Goal: Task Accomplishment & Management: Complete application form

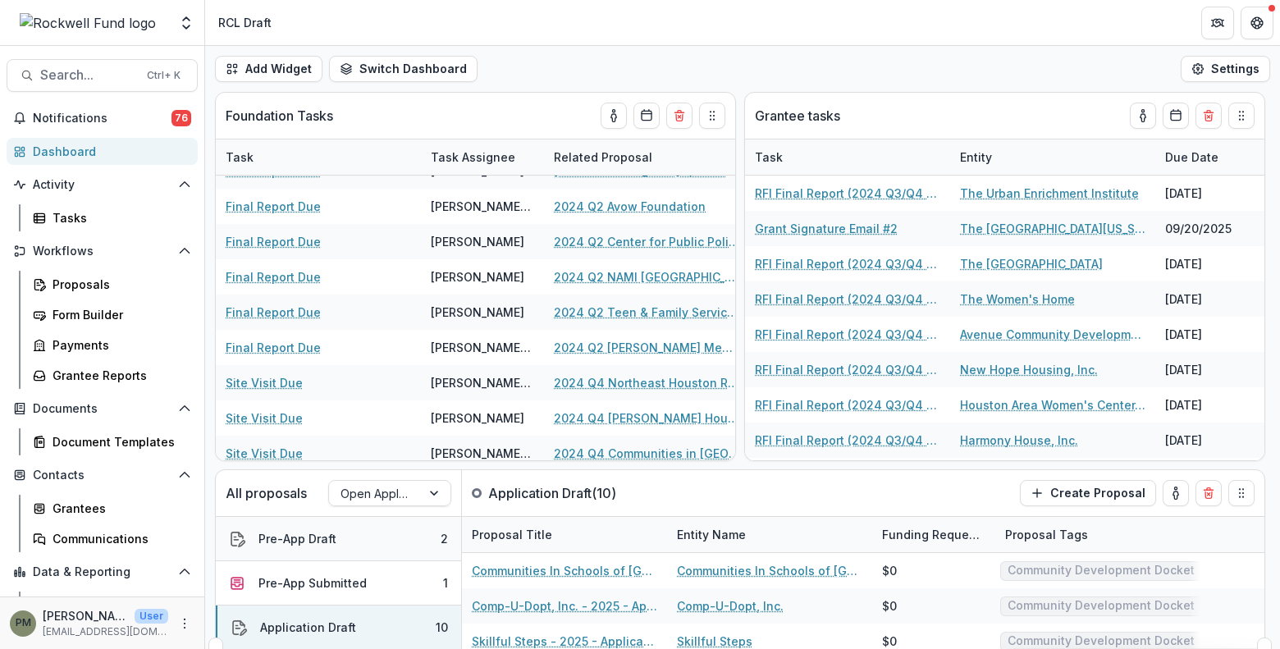
scroll to position [68, 0]
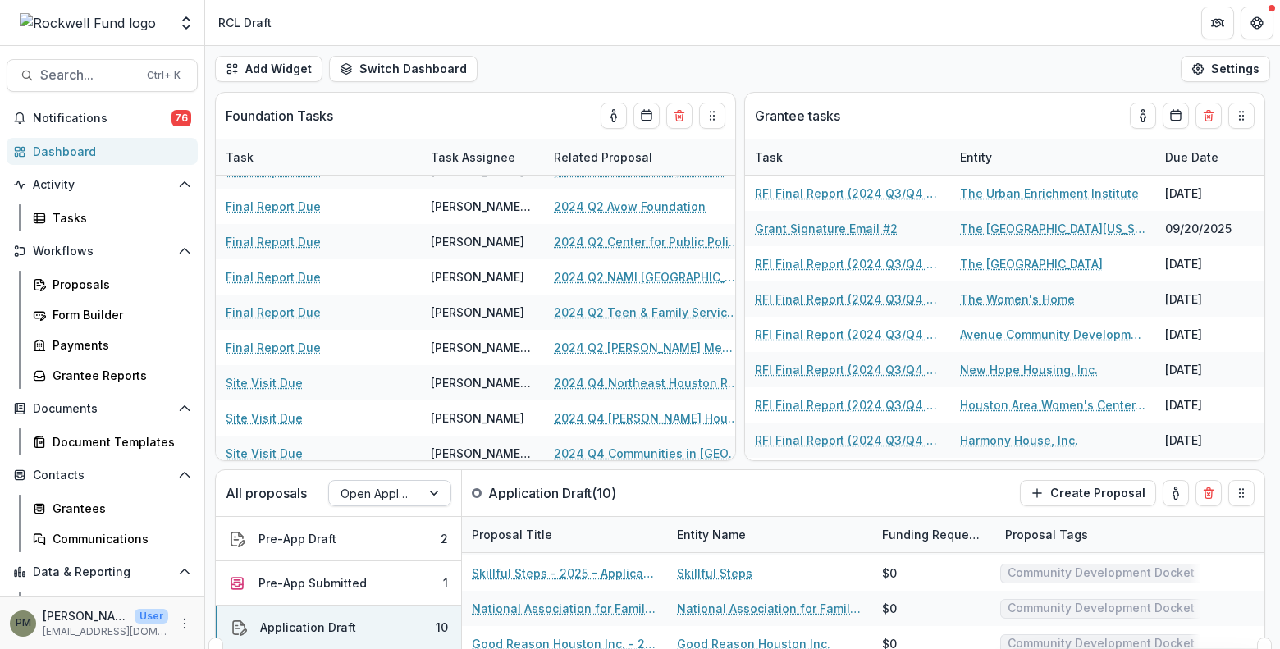
click at [382, 494] on div at bounding box center [375, 493] width 69 height 21
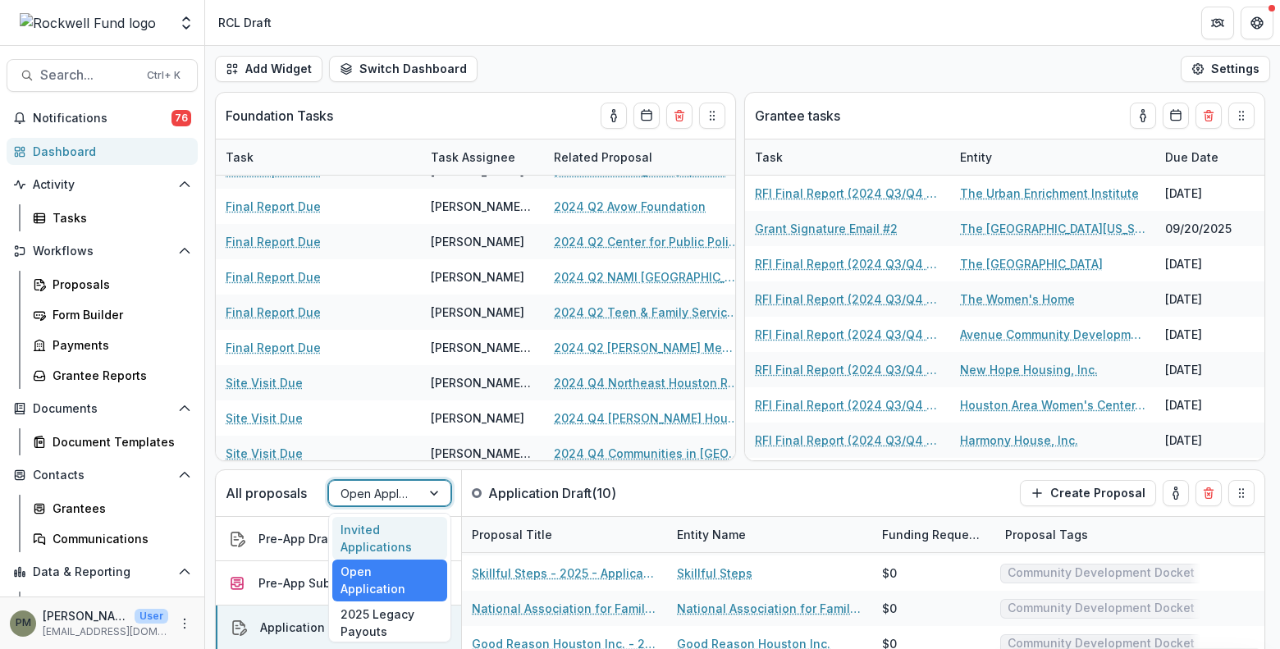
click at [361, 526] on div "Invited Applications" at bounding box center [389, 538] width 115 height 43
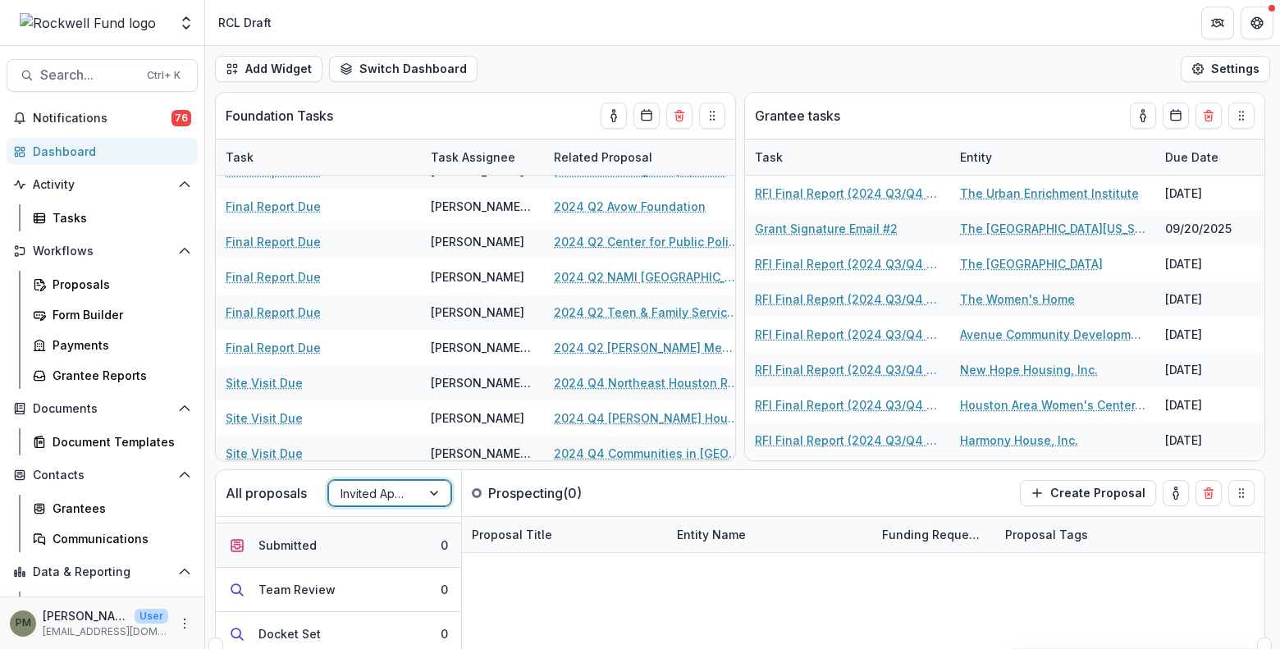
scroll to position [0, 0]
click at [311, 541] on div "Prospecting" at bounding box center [294, 538] width 69 height 17
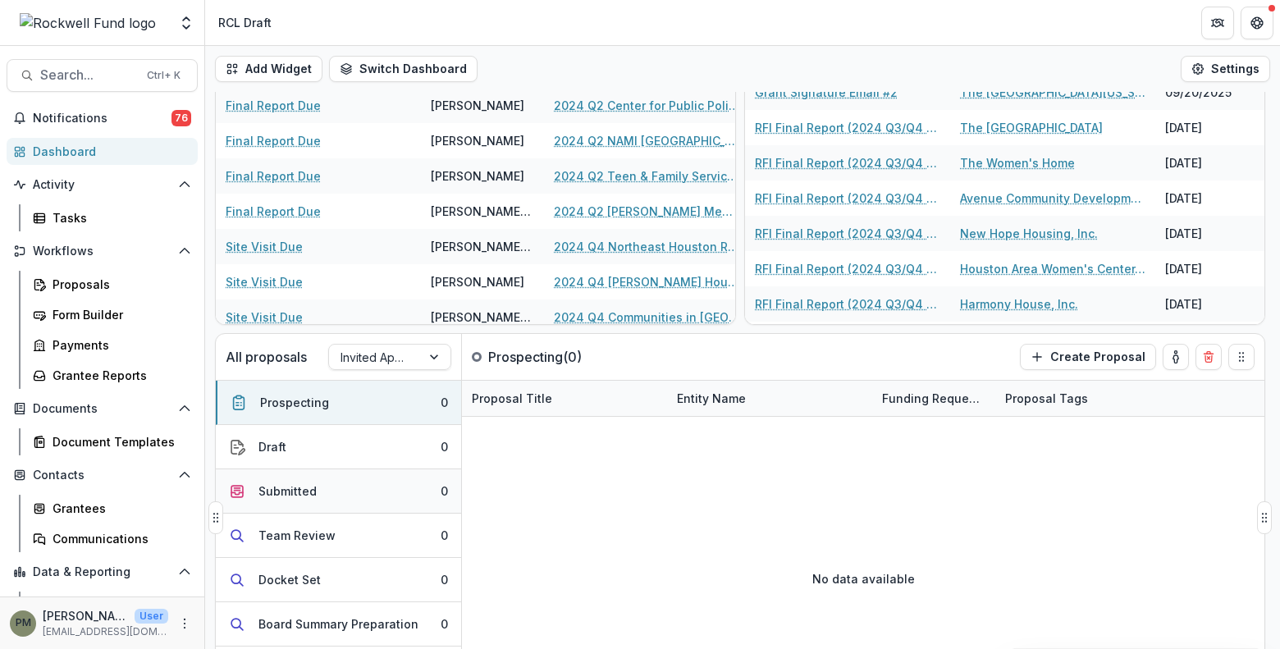
scroll to position [107, 0]
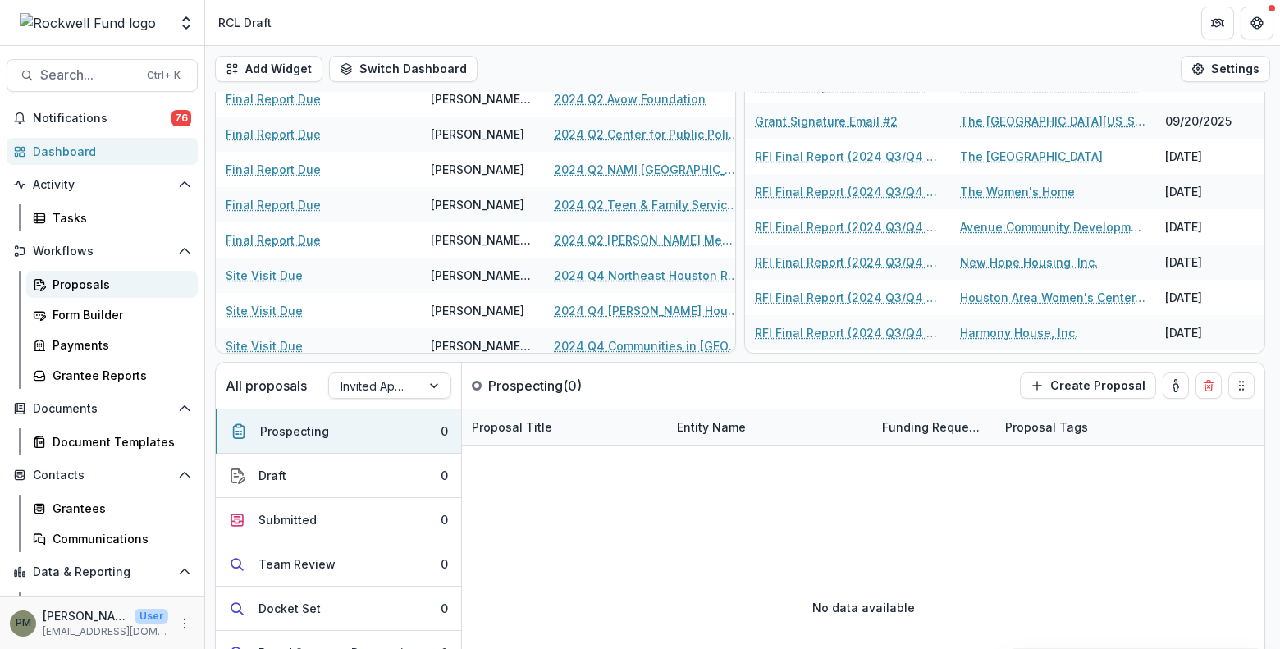
click at [118, 286] on div "Proposals" at bounding box center [119, 284] width 132 height 17
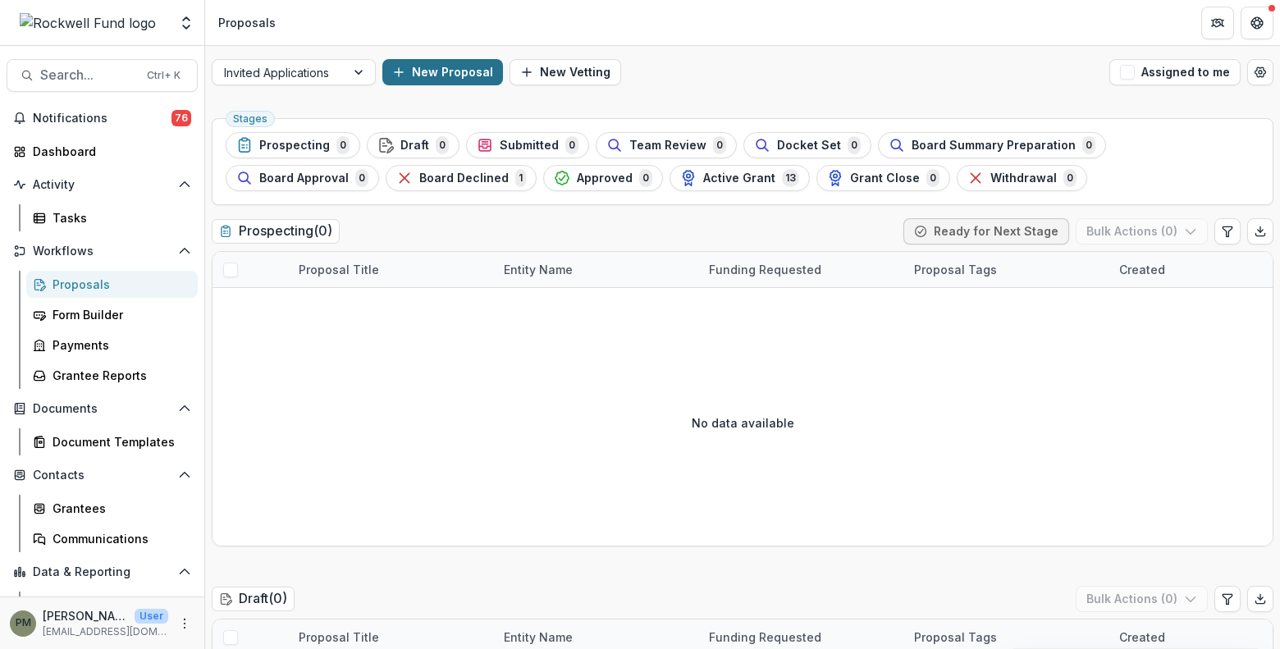
click at [455, 75] on button "New Proposal" at bounding box center [442, 72] width 121 height 26
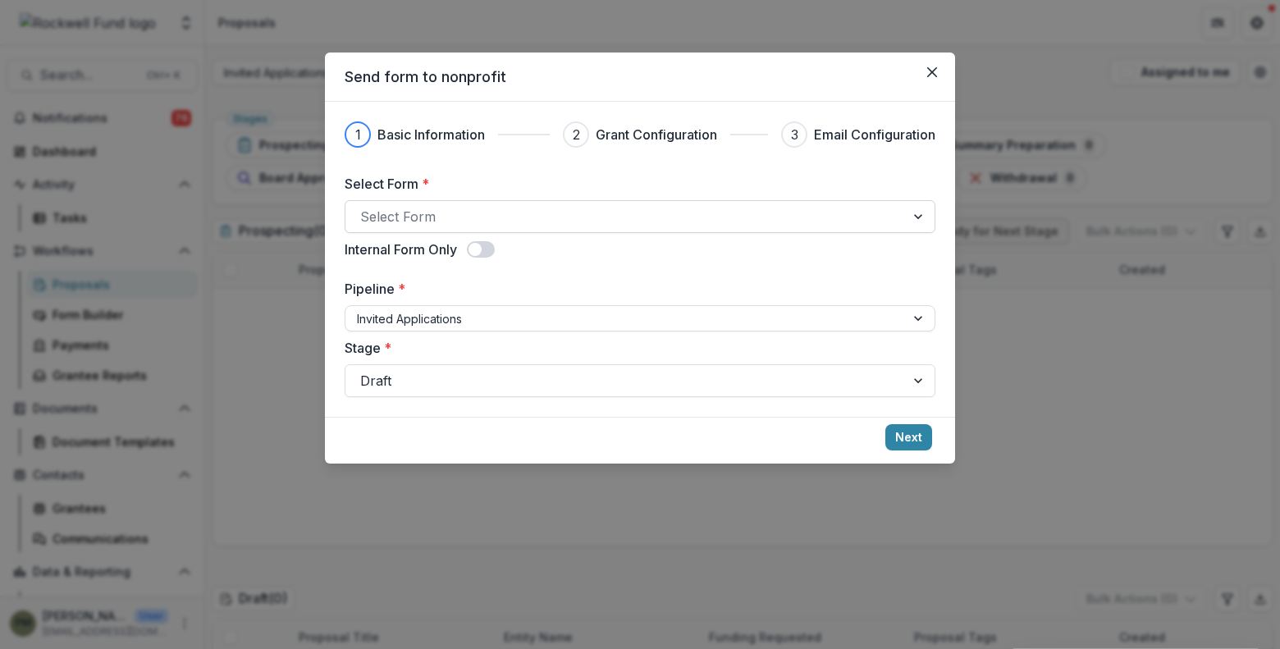
click at [465, 211] on div at bounding box center [625, 216] width 530 height 23
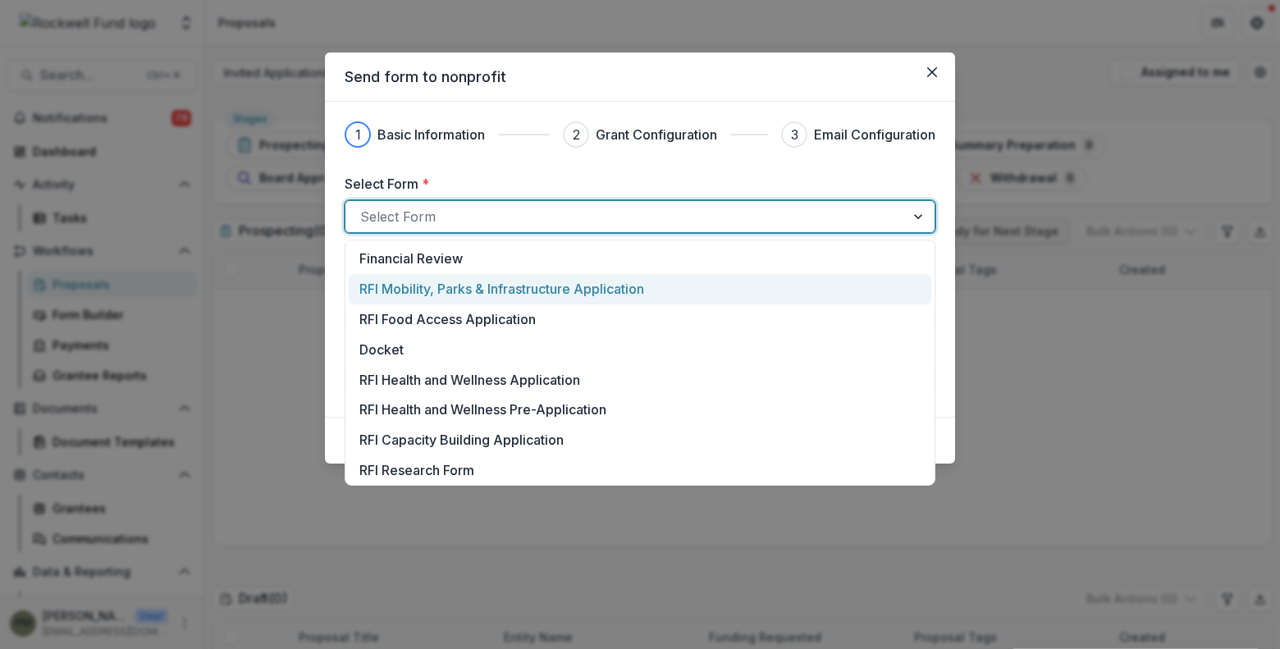
click at [519, 290] on p "RFI Mobility, Parks & Infrastructure Application" at bounding box center [501, 289] width 285 height 20
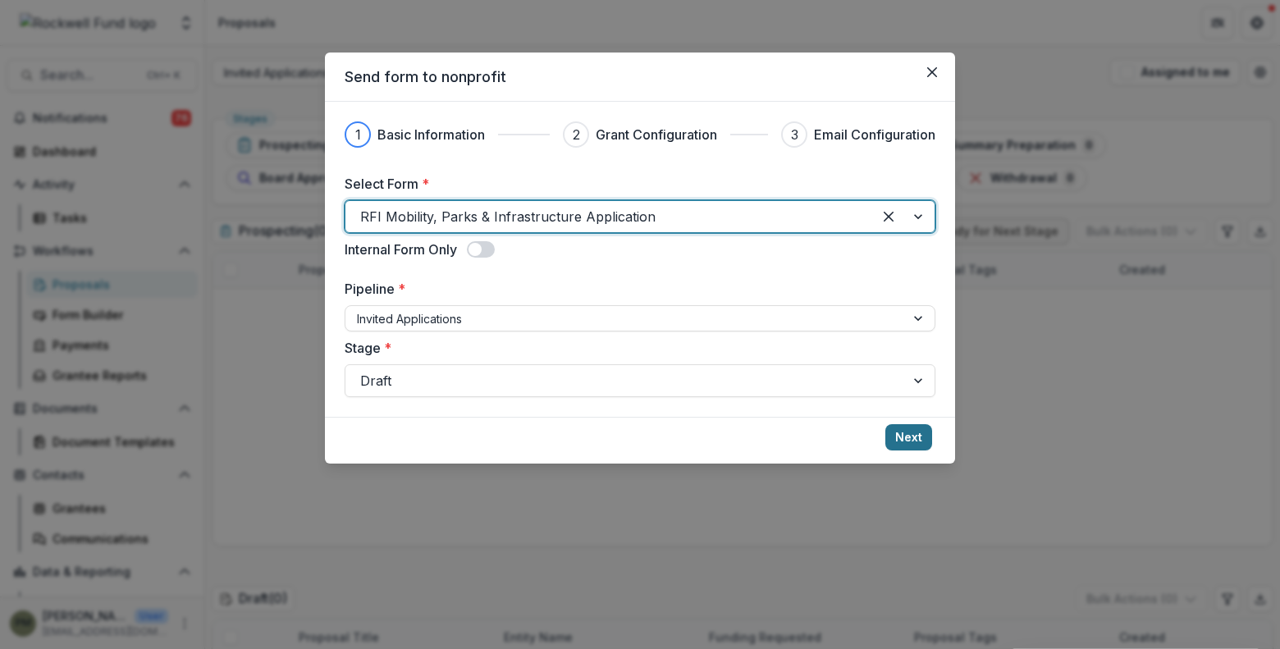
click at [918, 443] on button "Next" at bounding box center [908, 437] width 47 height 26
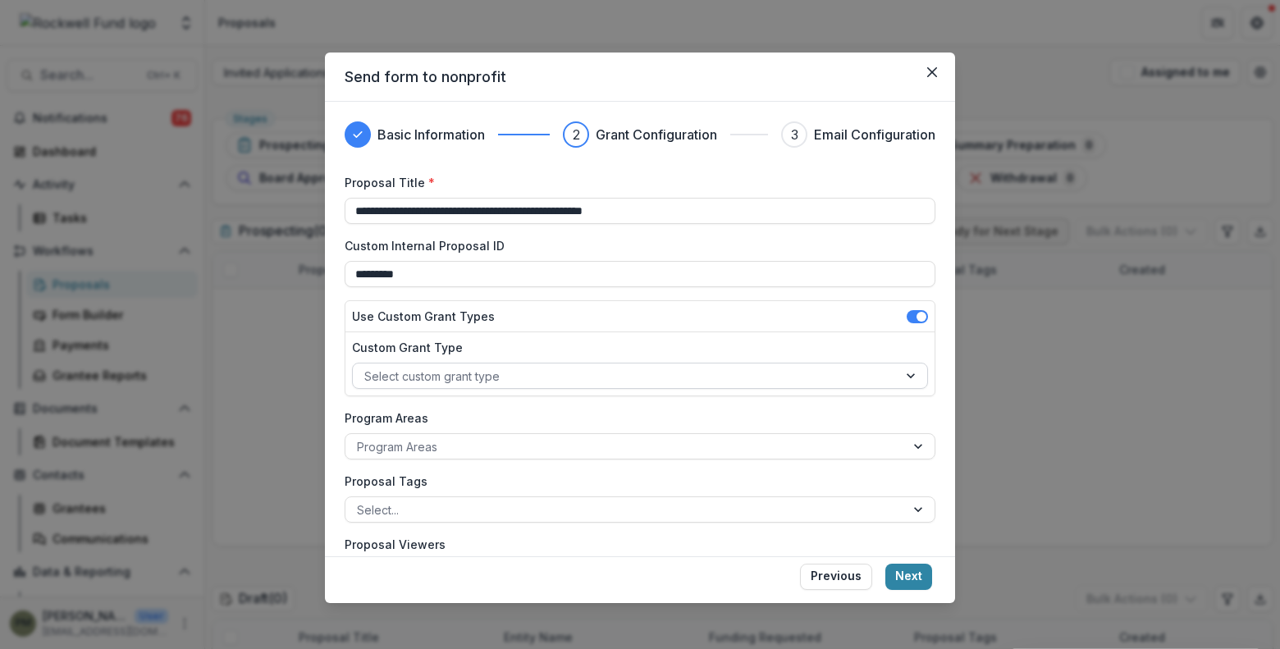
click at [629, 371] on div at bounding box center [625, 376] width 522 height 21
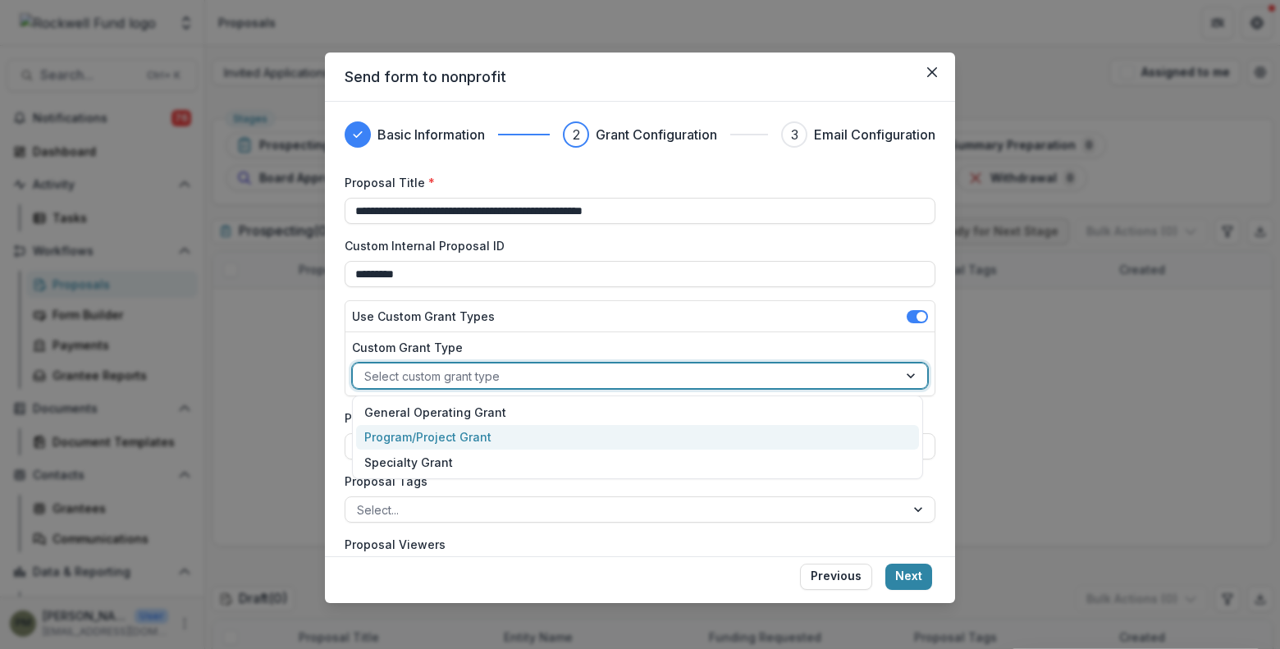
click at [497, 442] on div "Program/Project Grant" at bounding box center [637, 437] width 563 height 25
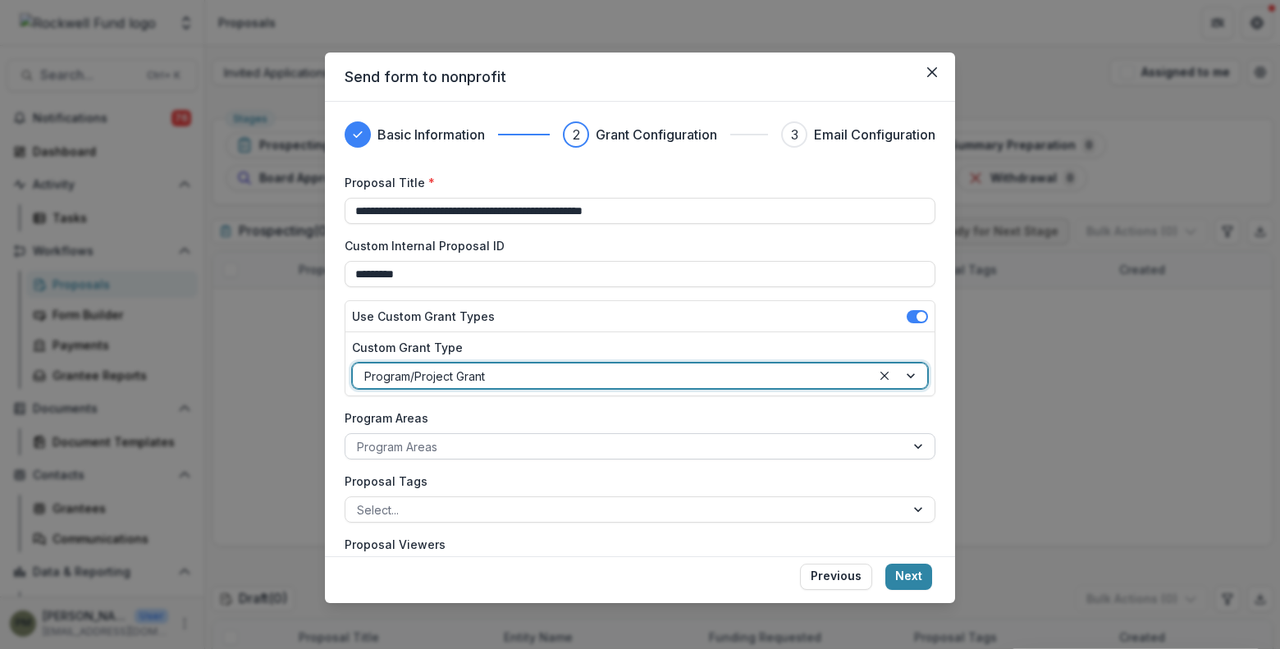
click at [497, 441] on div at bounding box center [625, 447] width 537 height 21
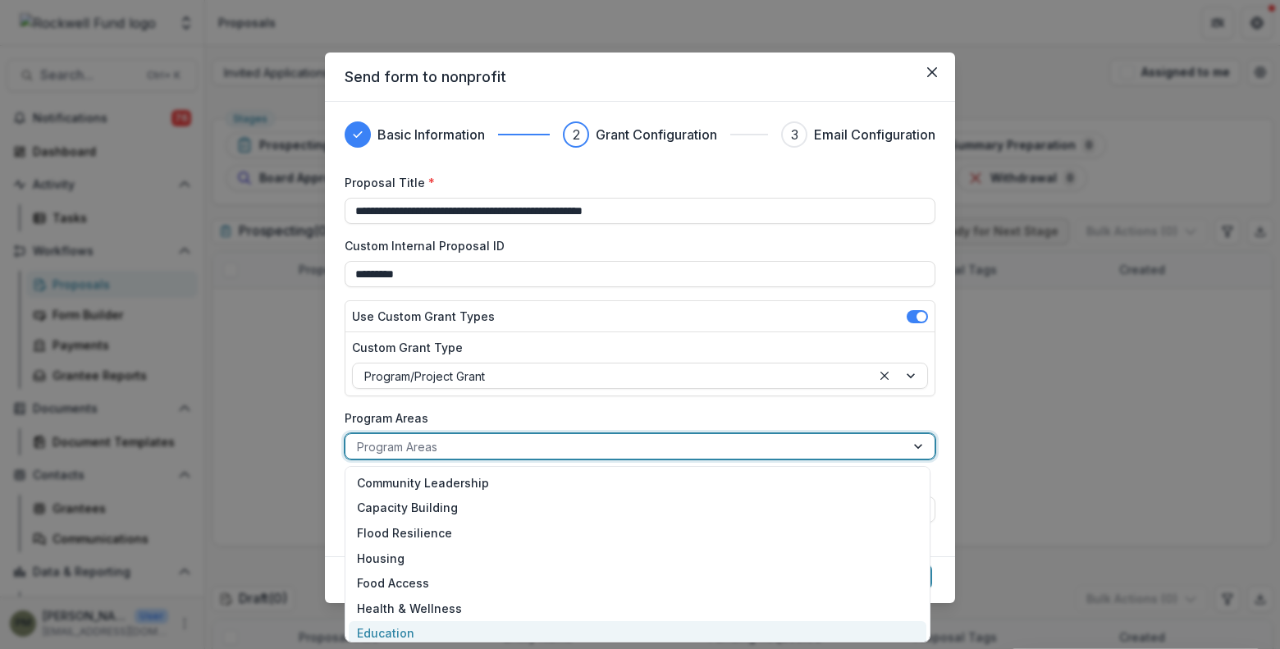
scroll to position [33, 0]
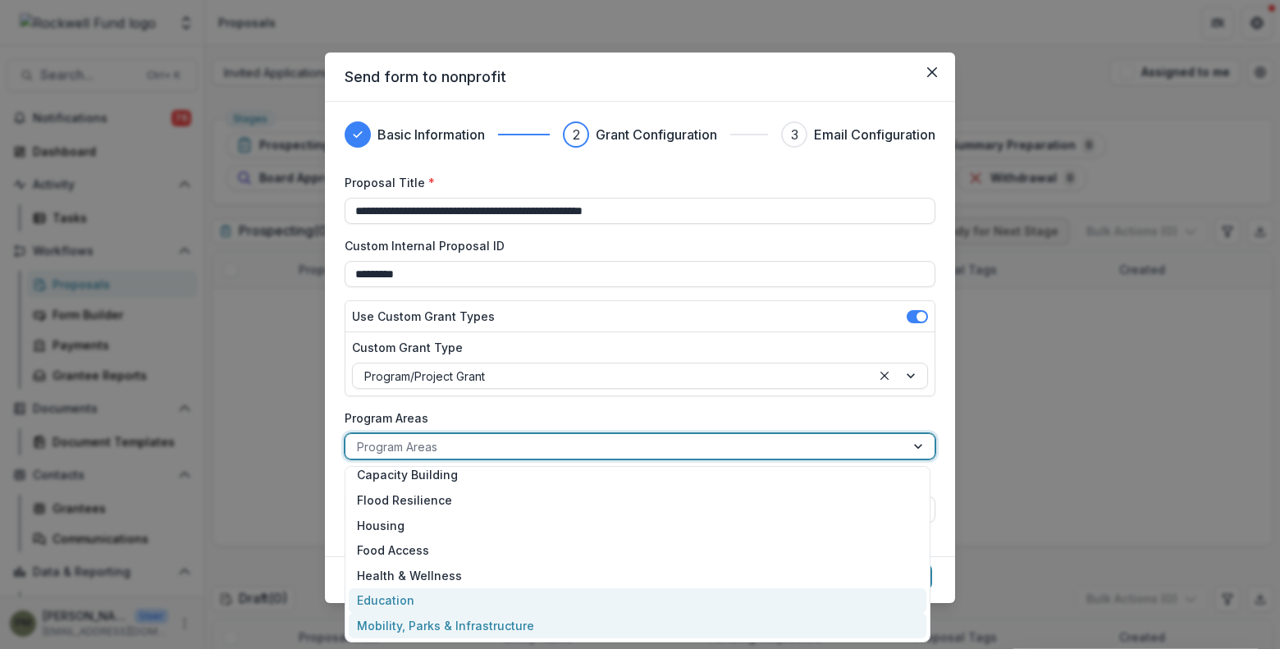
click at [399, 629] on div "Mobility, Parks & Infrastructure" at bounding box center [638, 625] width 578 height 25
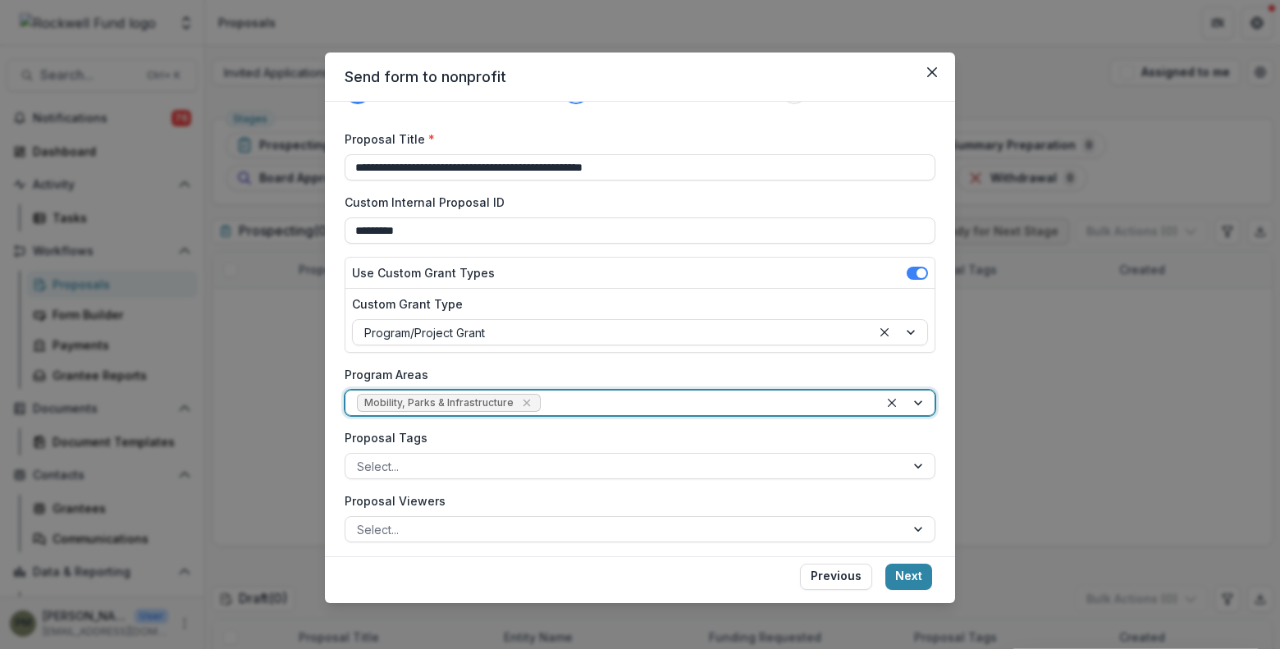
scroll to position [82, 0]
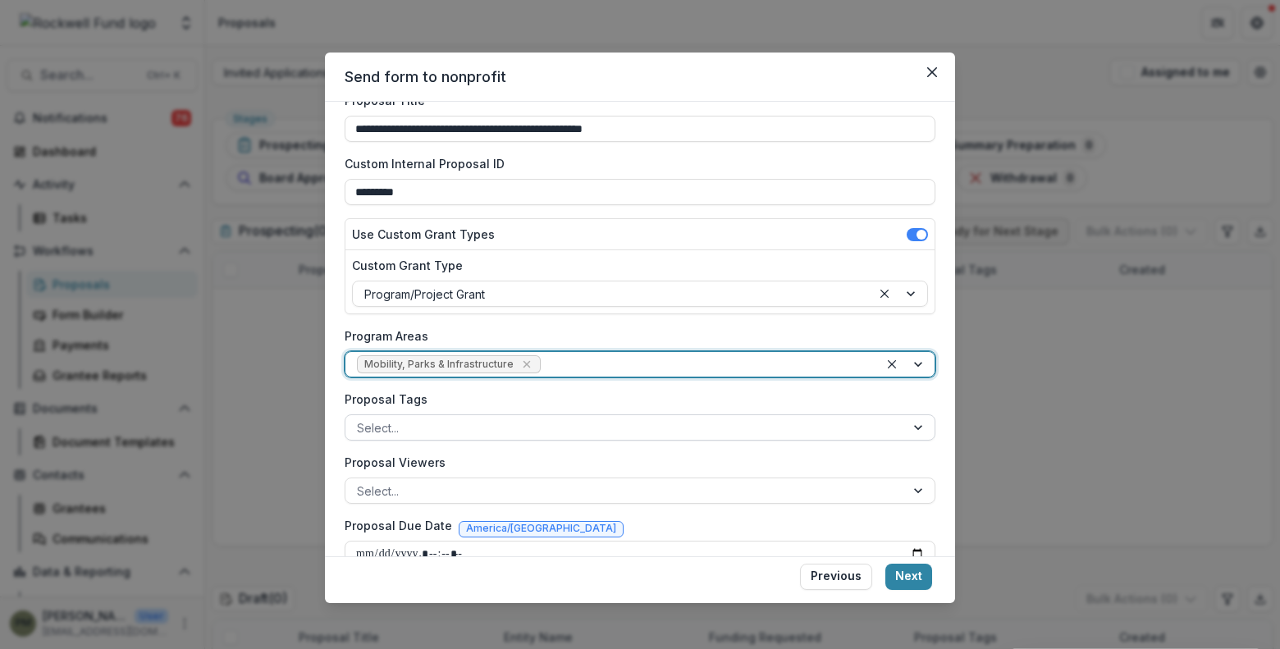
click at [540, 431] on div at bounding box center [625, 428] width 537 height 21
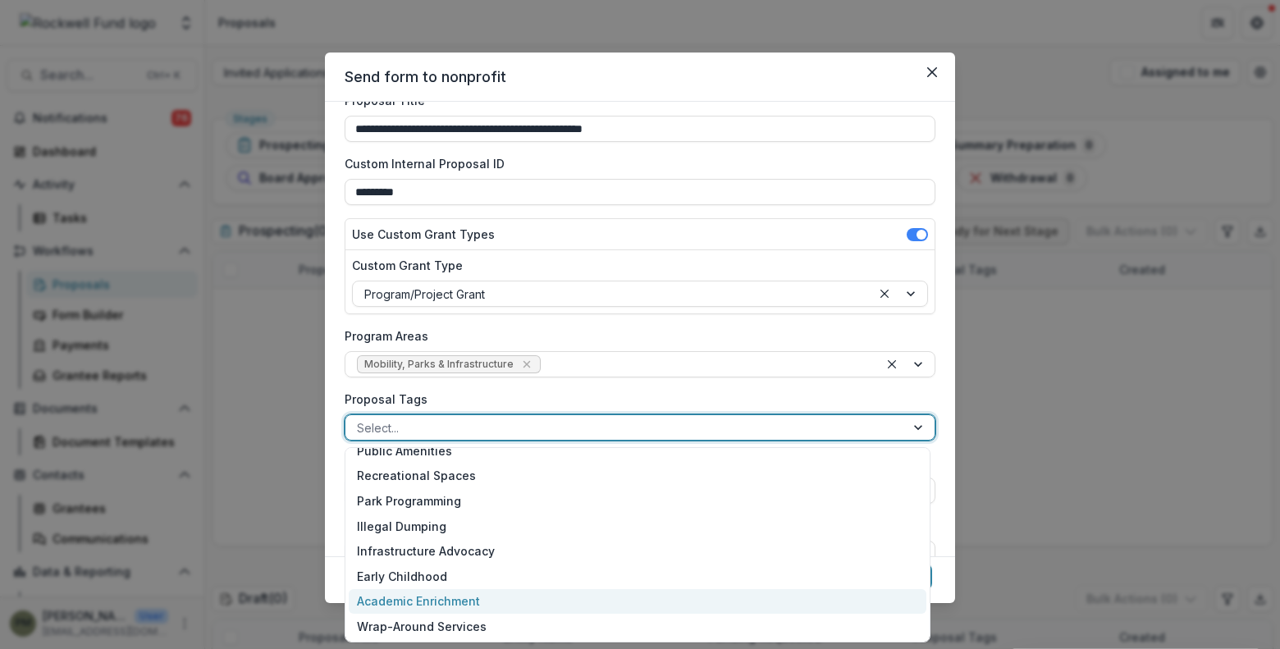
scroll to position [656, 0]
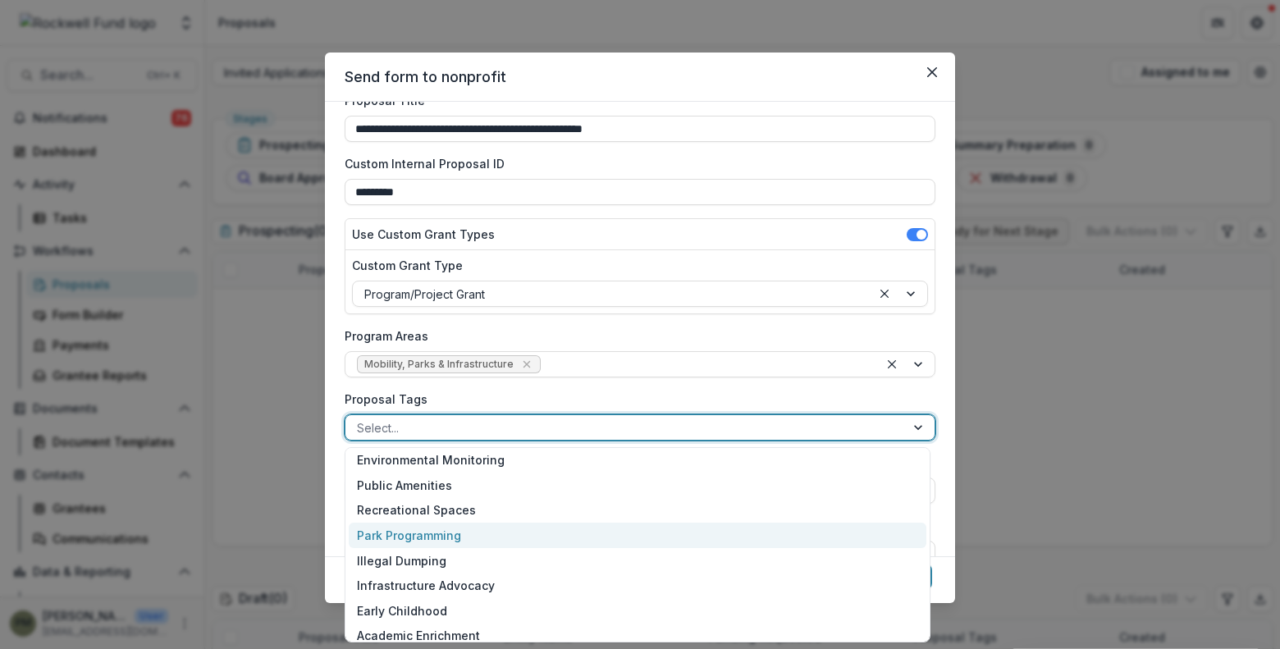
click at [432, 534] on div "Park Programming" at bounding box center [638, 535] width 578 height 25
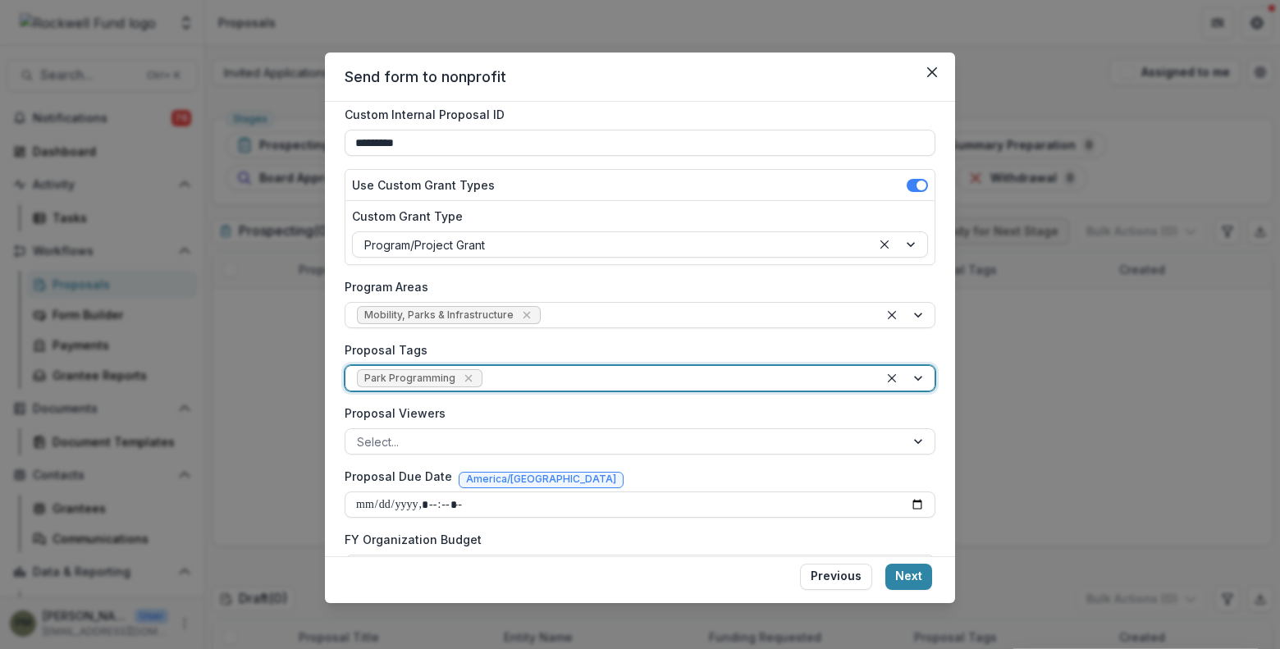
scroll to position [164, 0]
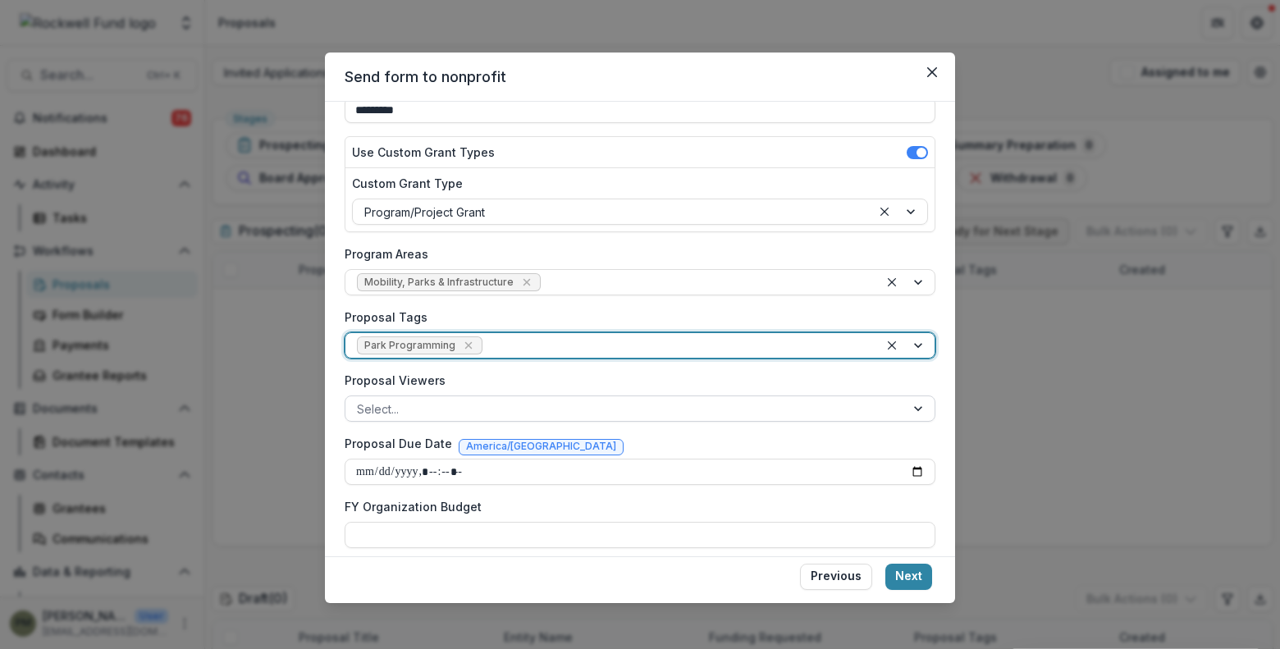
click at [501, 416] on div at bounding box center [625, 409] width 537 height 21
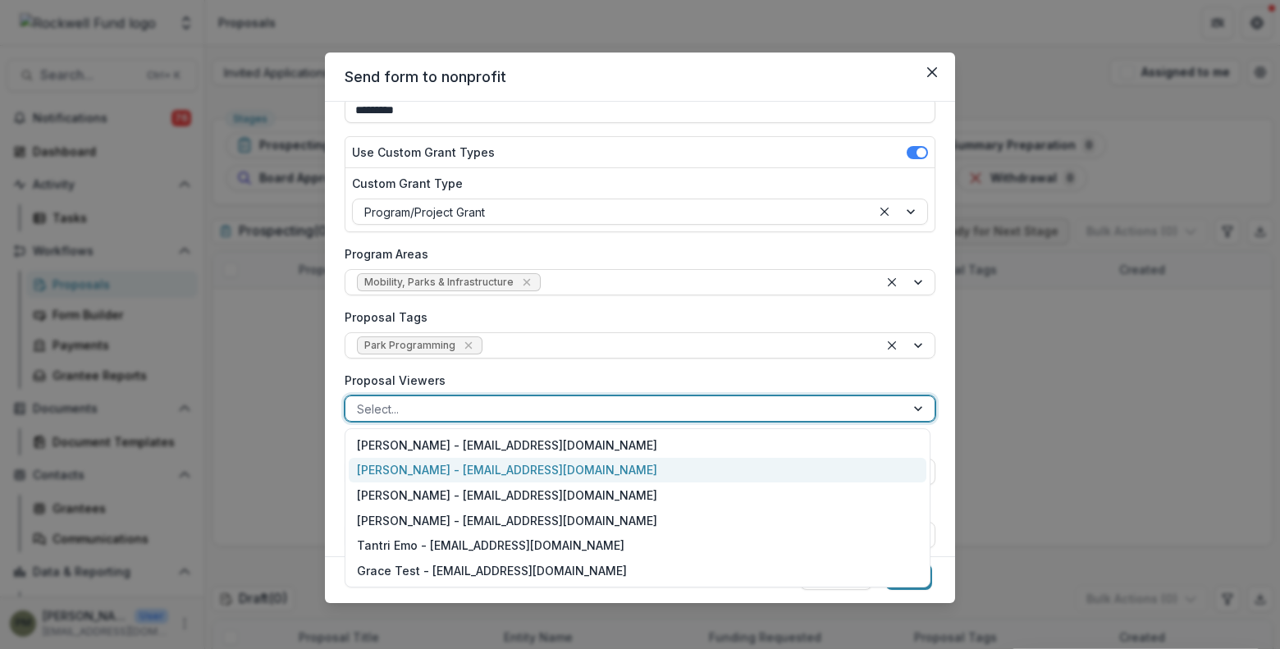
click at [492, 467] on div "[PERSON_NAME] - [EMAIL_ADDRESS][DOMAIN_NAME]" at bounding box center [638, 470] width 578 height 25
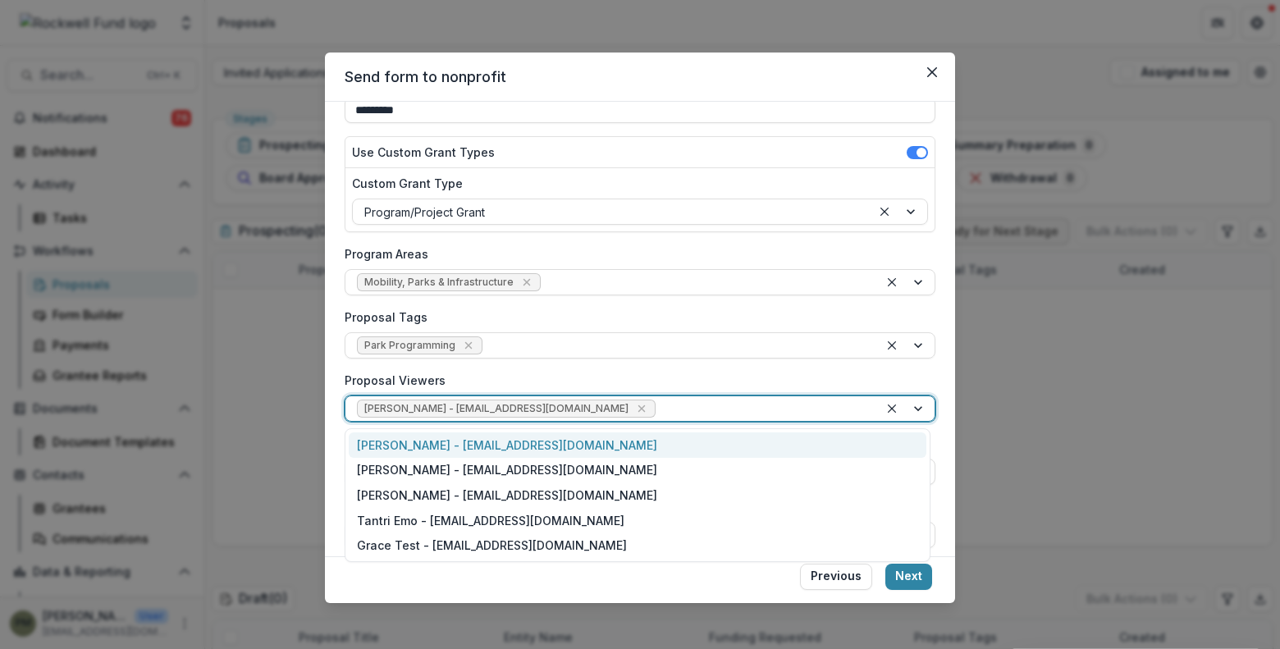
click at [739, 406] on div at bounding box center [763, 409] width 208 height 21
click at [542, 447] on div "[PERSON_NAME] - [EMAIL_ADDRESS][DOMAIN_NAME]" at bounding box center [638, 444] width 578 height 25
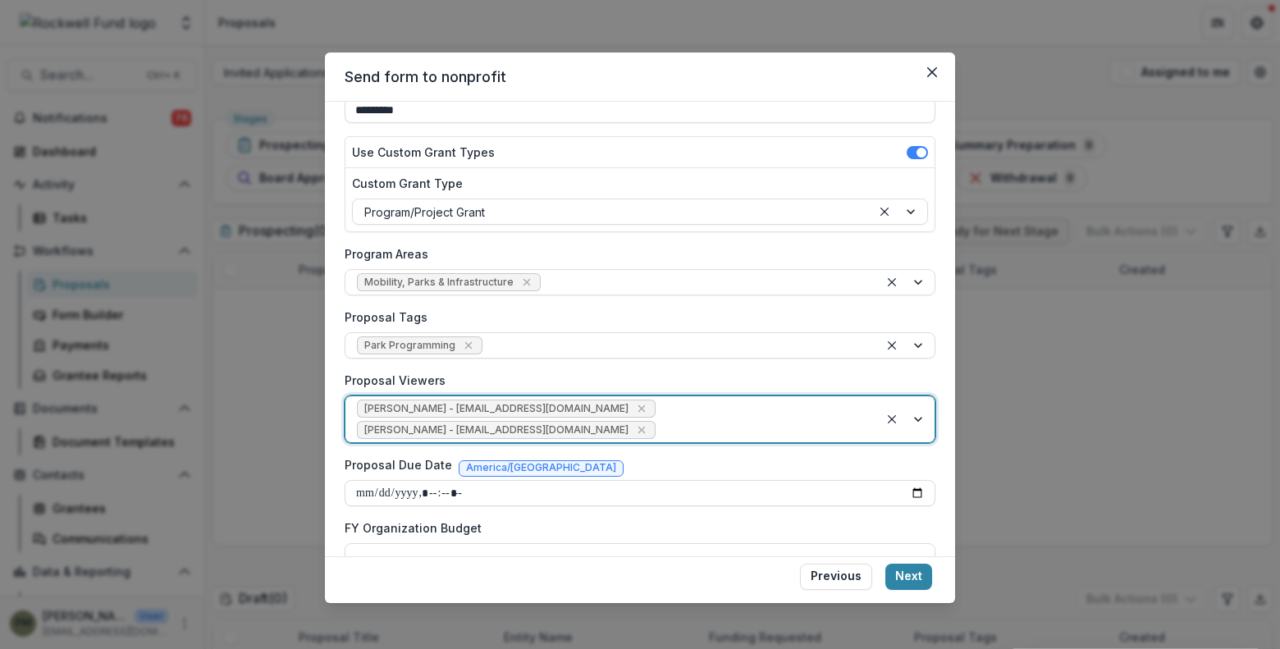
scroll to position [246, 0]
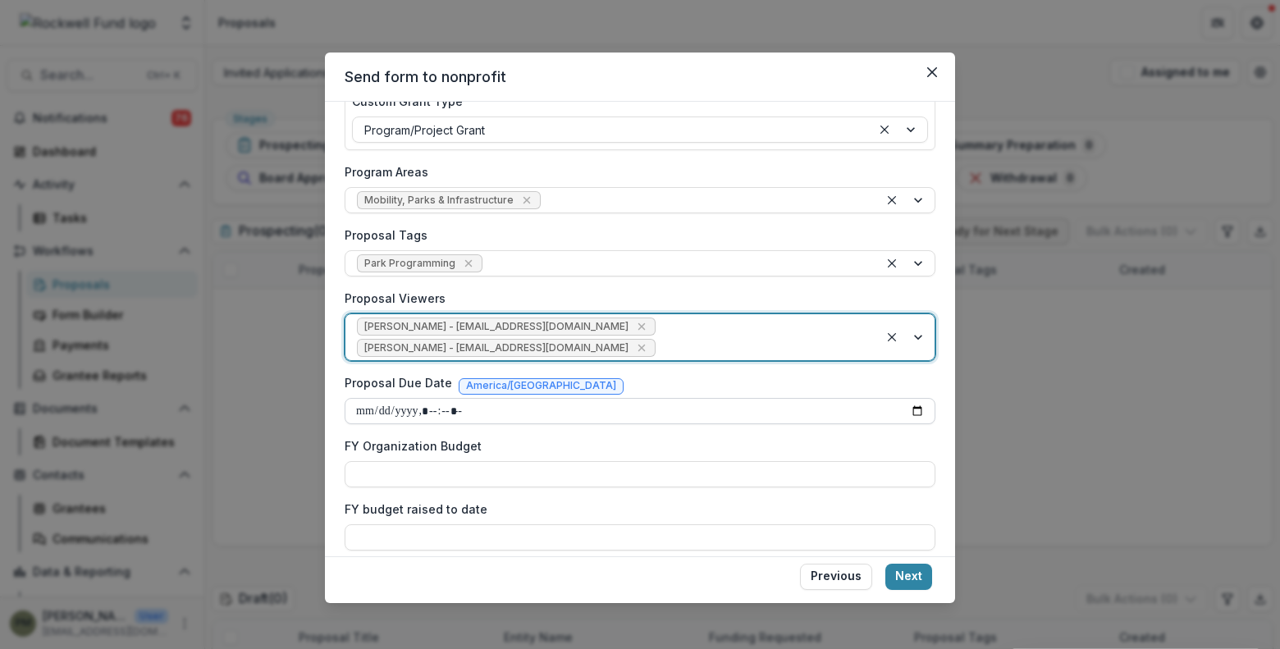
click at [554, 414] on input "Proposal Due Date" at bounding box center [640, 411] width 591 height 26
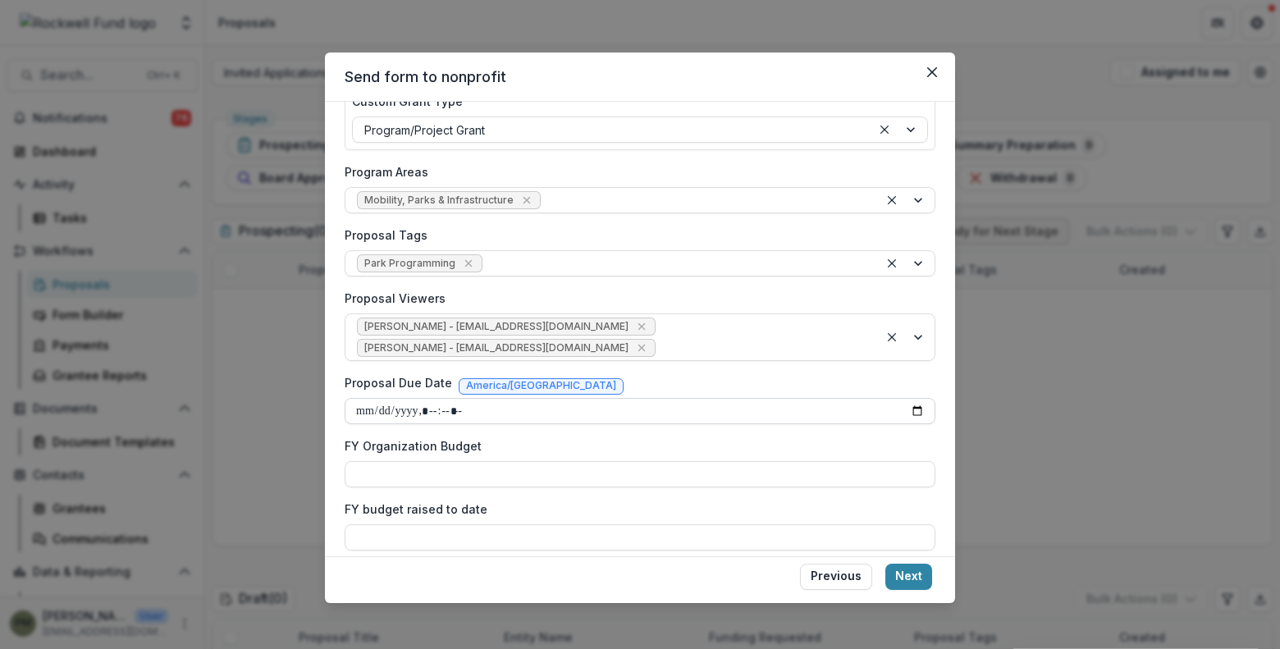
click at [921, 406] on input "Proposal Due Date" at bounding box center [640, 411] width 591 height 26
click at [915, 411] on input "Proposal Due Date" at bounding box center [640, 411] width 591 height 26
click at [737, 450] on label "FY Organization Budget" at bounding box center [635, 445] width 581 height 17
click at [737, 461] on input "FY Organization Budget" at bounding box center [640, 474] width 591 height 26
type input "**********"
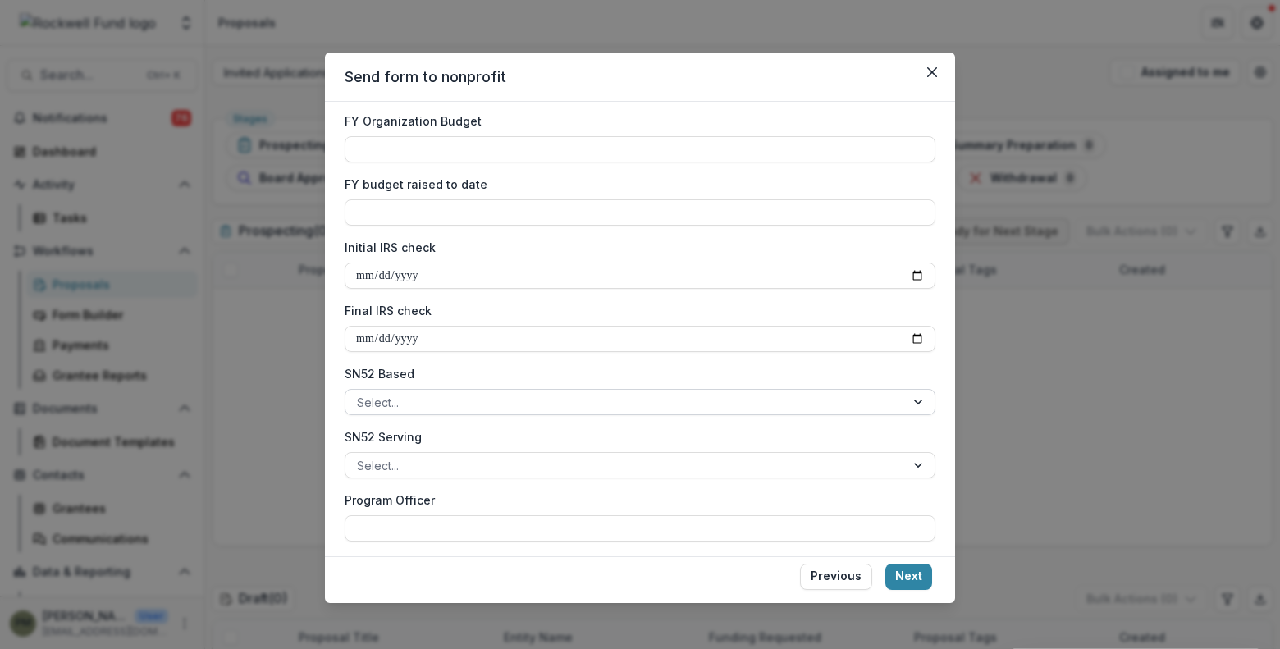
scroll to position [574, 0]
click at [611, 399] on div at bounding box center [625, 399] width 537 height 21
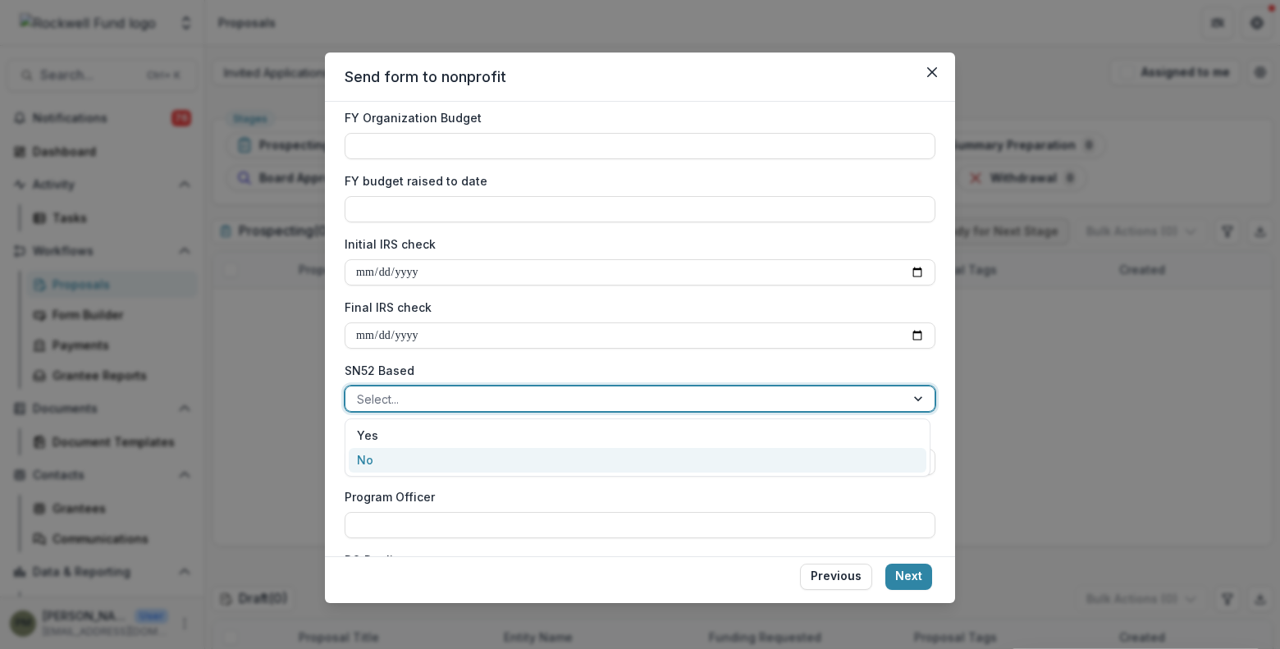
click at [518, 467] on div "No" at bounding box center [638, 460] width 578 height 25
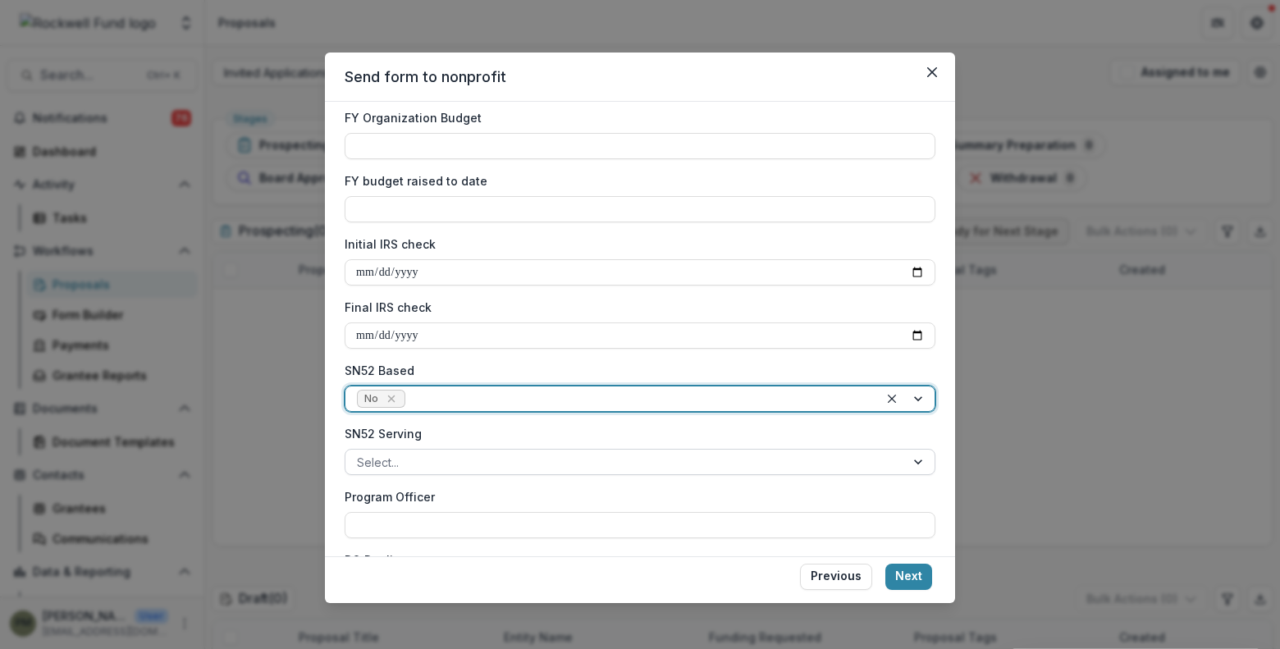
click at [518, 455] on div at bounding box center [625, 462] width 537 height 21
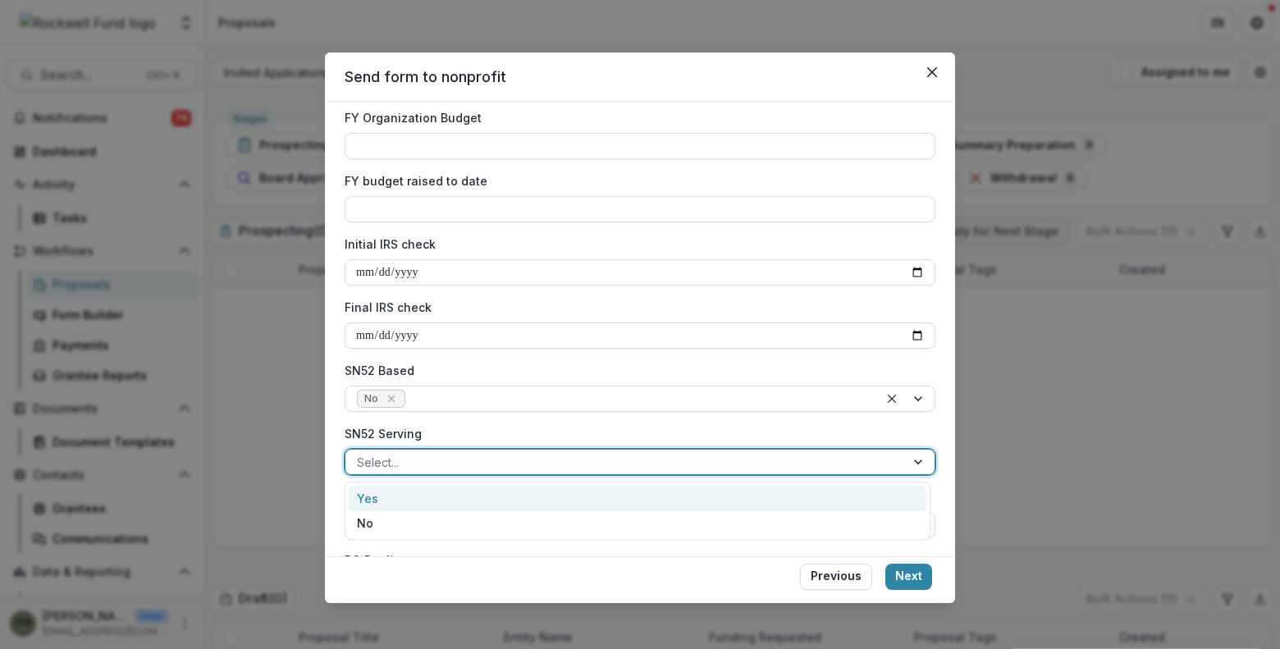
click at [469, 502] on div "Yes" at bounding box center [638, 498] width 578 height 25
click at [461, 517] on input "Program Officer" at bounding box center [640, 525] width 591 height 26
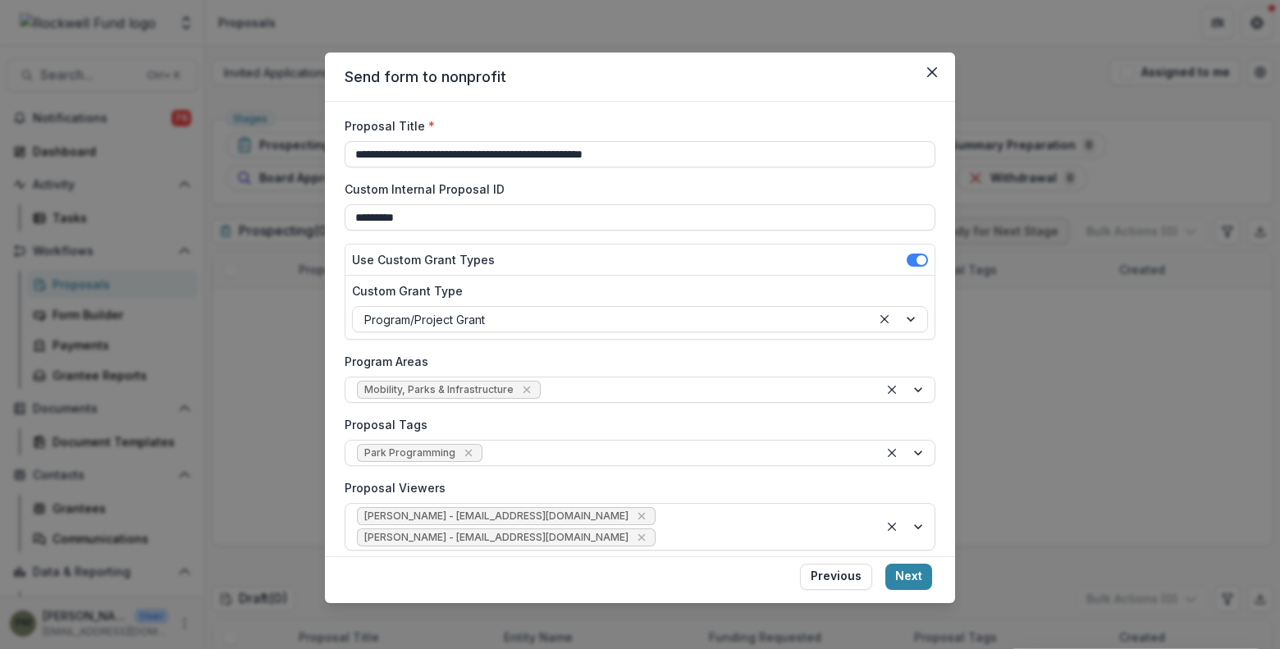
scroll to position [82, 0]
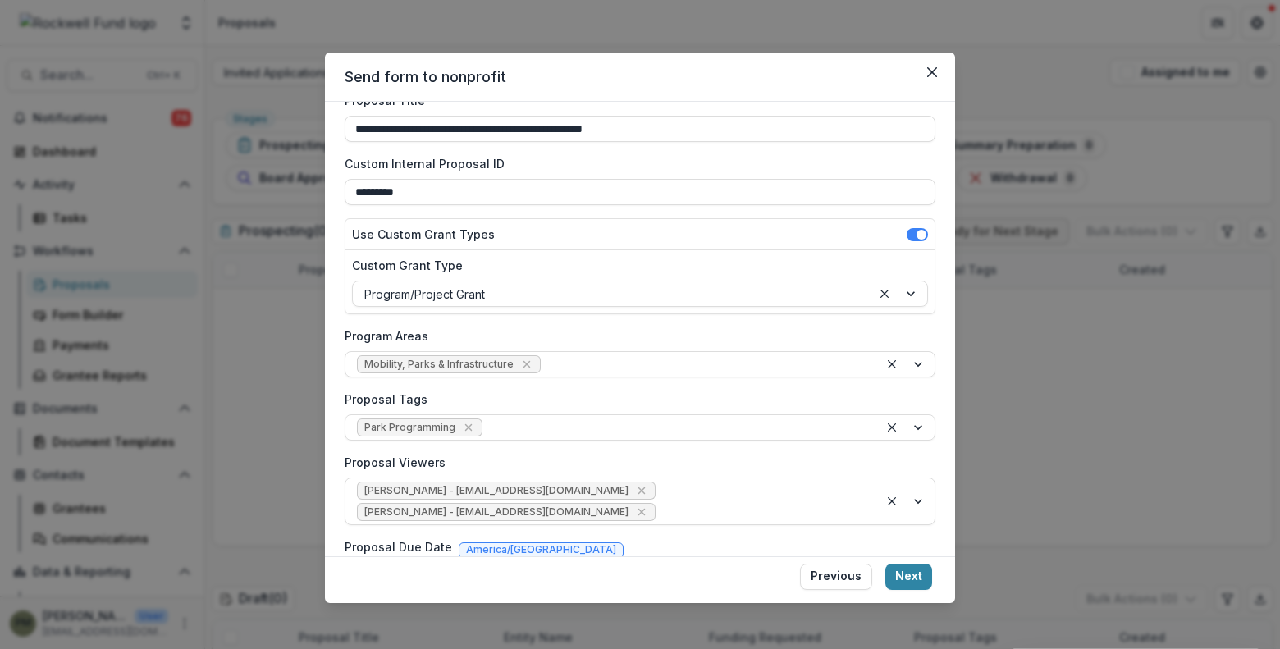
click at [898, 582] on button "Next" at bounding box center [908, 577] width 47 height 26
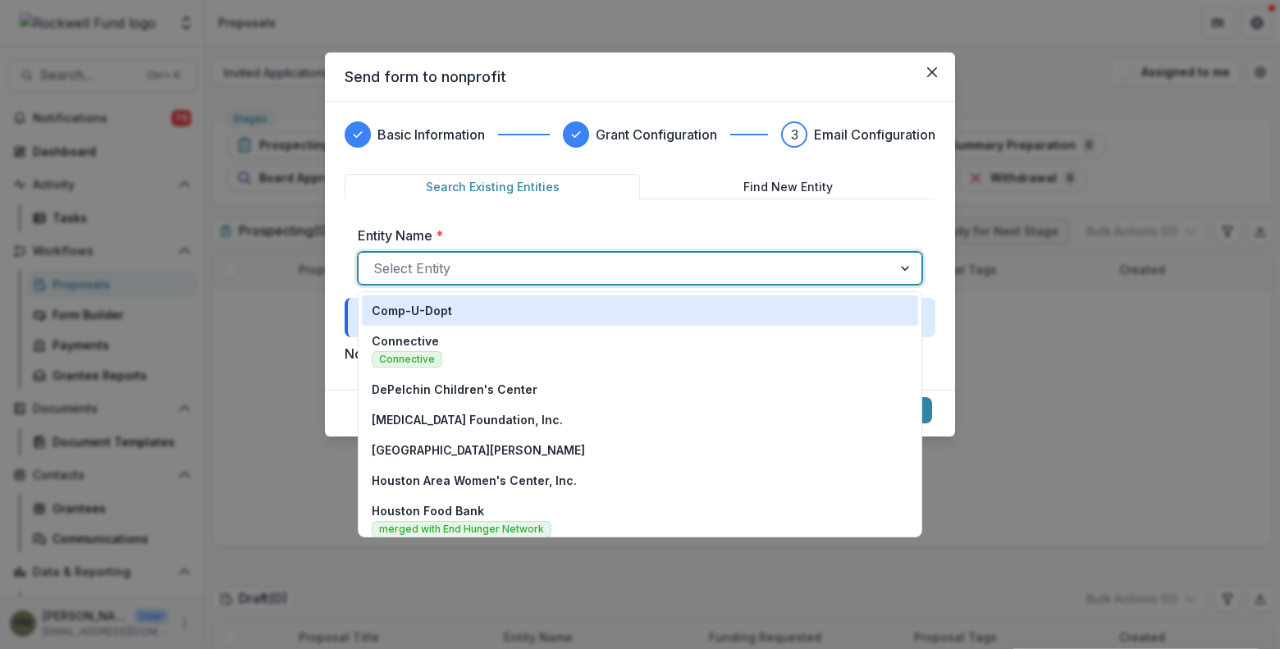
click at [645, 270] on div at bounding box center [625, 268] width 504 height 23
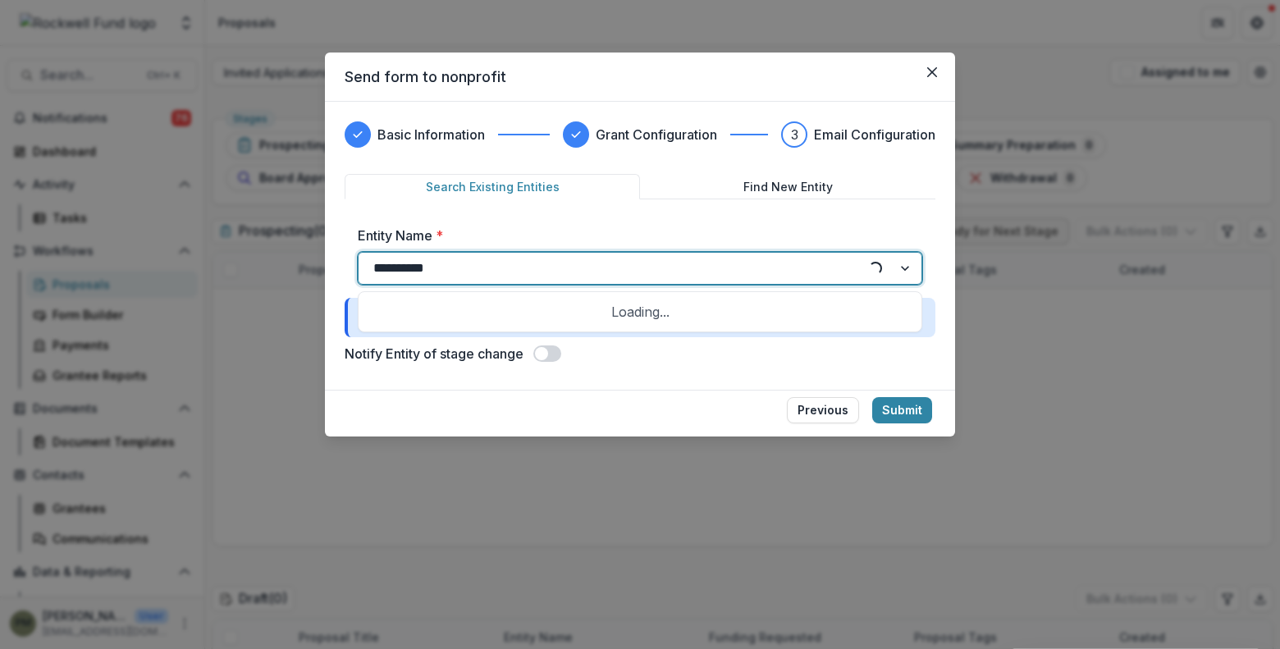
type input "**********"
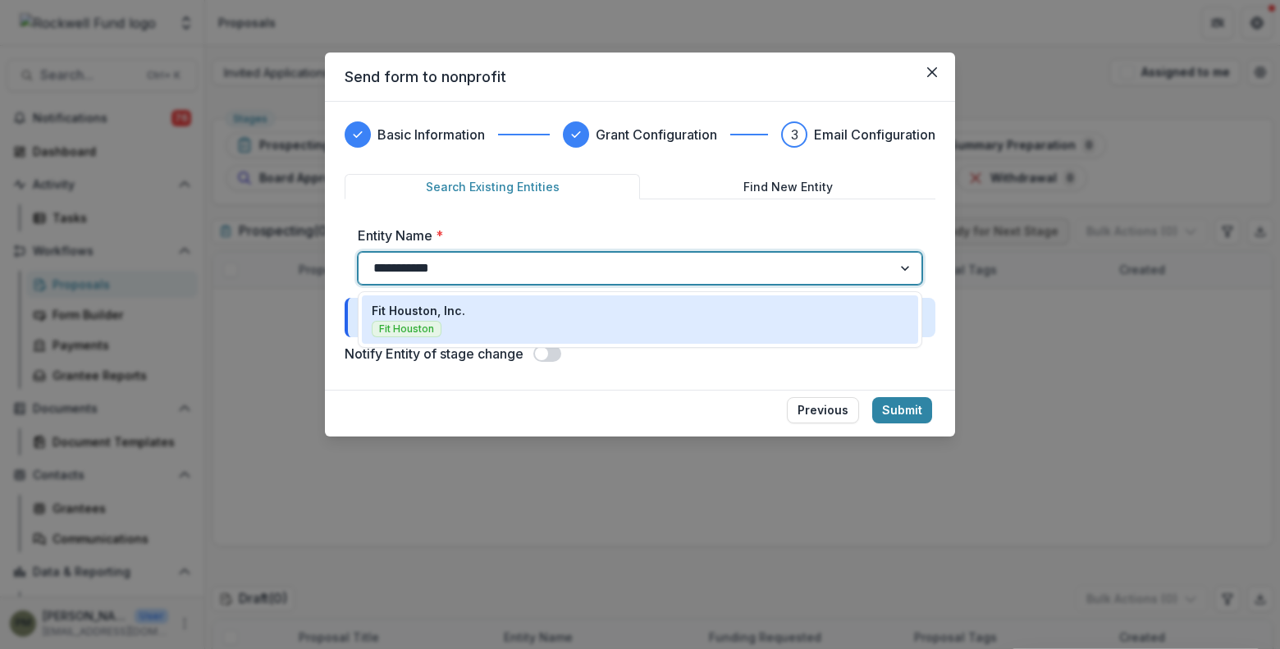
click at [445, 313] on p "Fit Houston, Inc." at bounding box center [419, 310] width 94 height 17
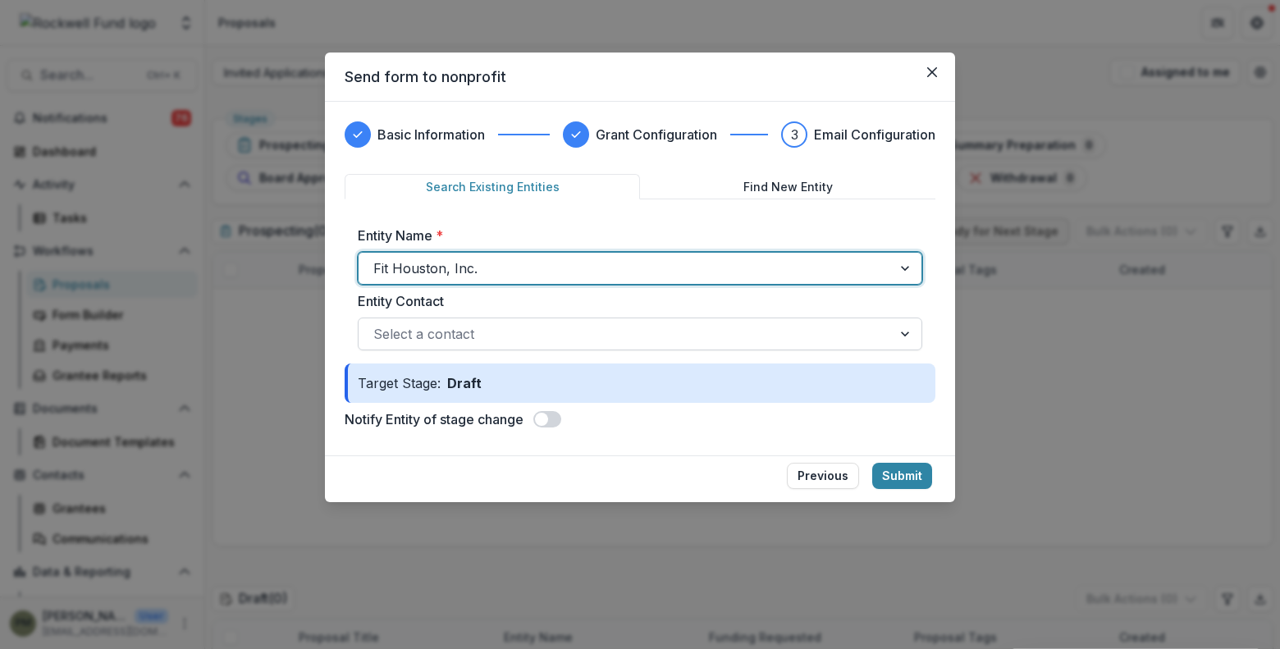
click at [638, 326] on div at bounding box center [625, 333] width 504 height 23
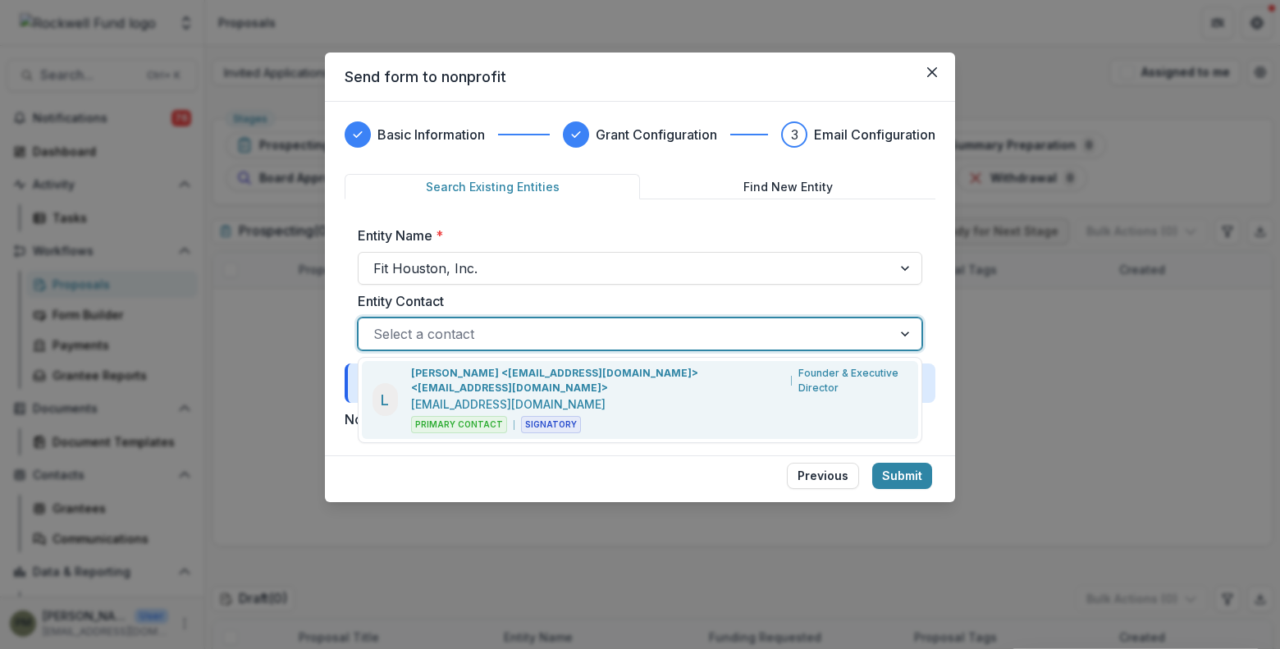
click at [571, 384] on p "[PERSON_NAME] <[EMAIL_ADDRESS][DOMAIN_NAME]> <[EMAIL_ADDRESS][DOMAIN_NAME]>" at bounding box center [597, 381] width 373 height 30
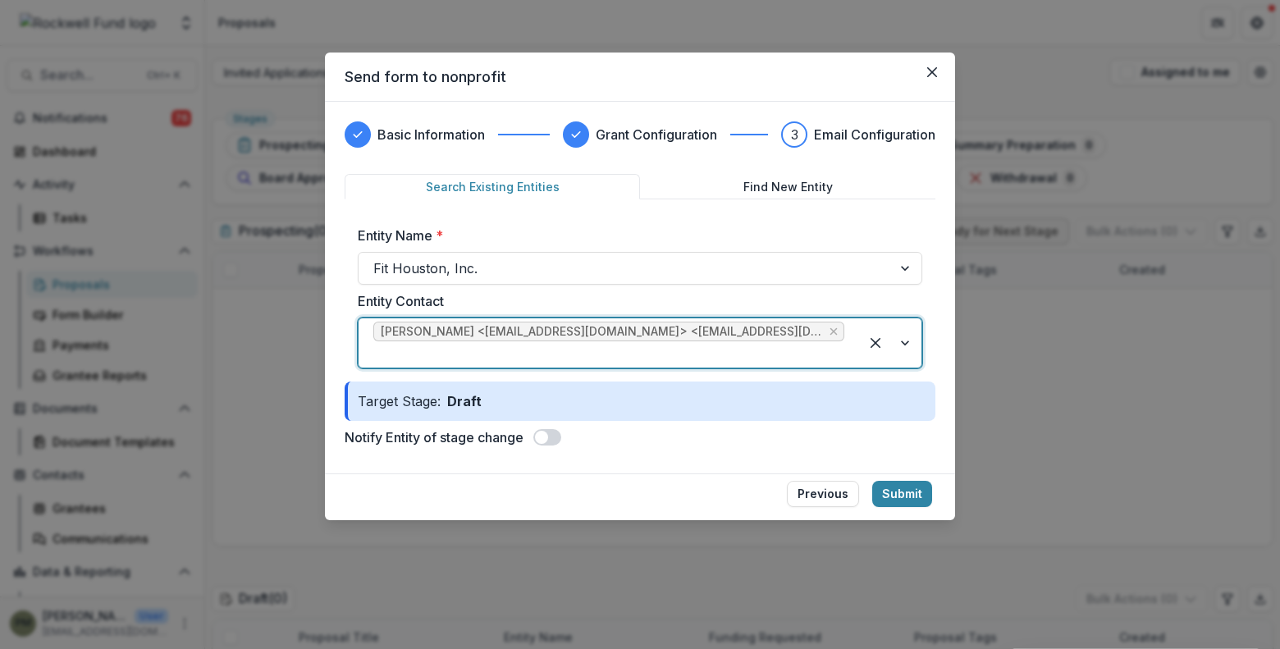
click at [548, 431] on span at bounding box center [541, 437] width 13 height 13
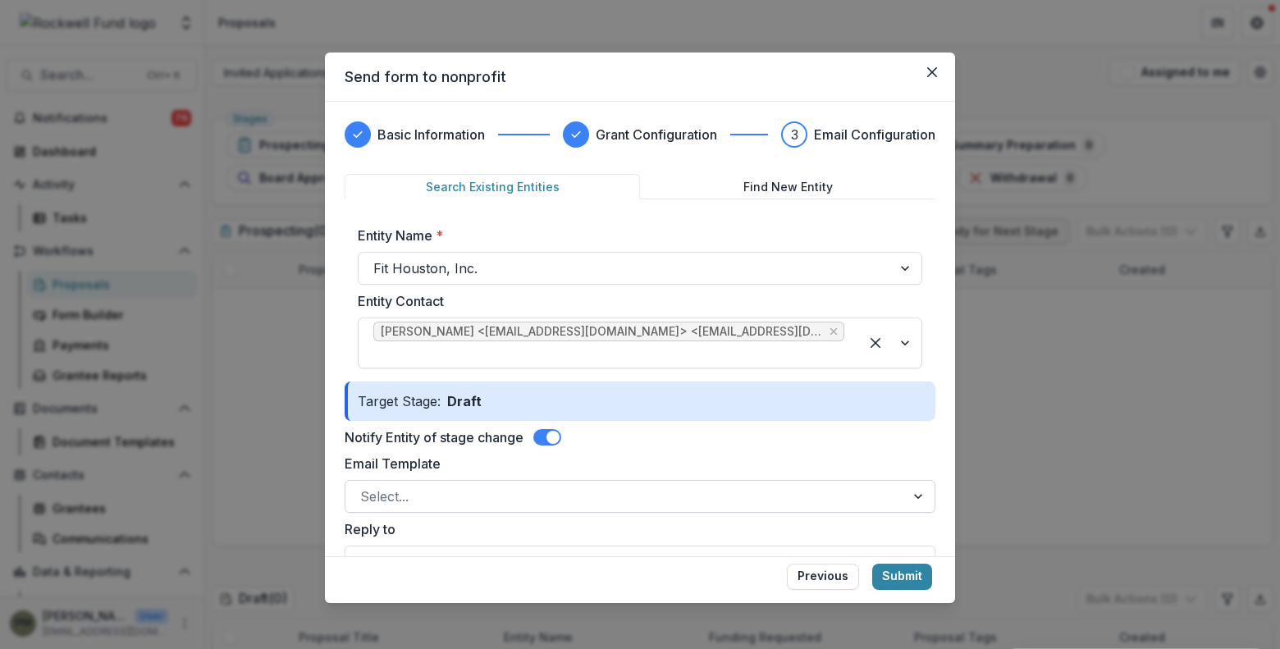
click at [478, 485] on div at bounding box center [625, 496] width 530 height 23
click at [827, 428] on div "Notify Entity of stage change" at bounding box center [640, 438] width 591 height 20
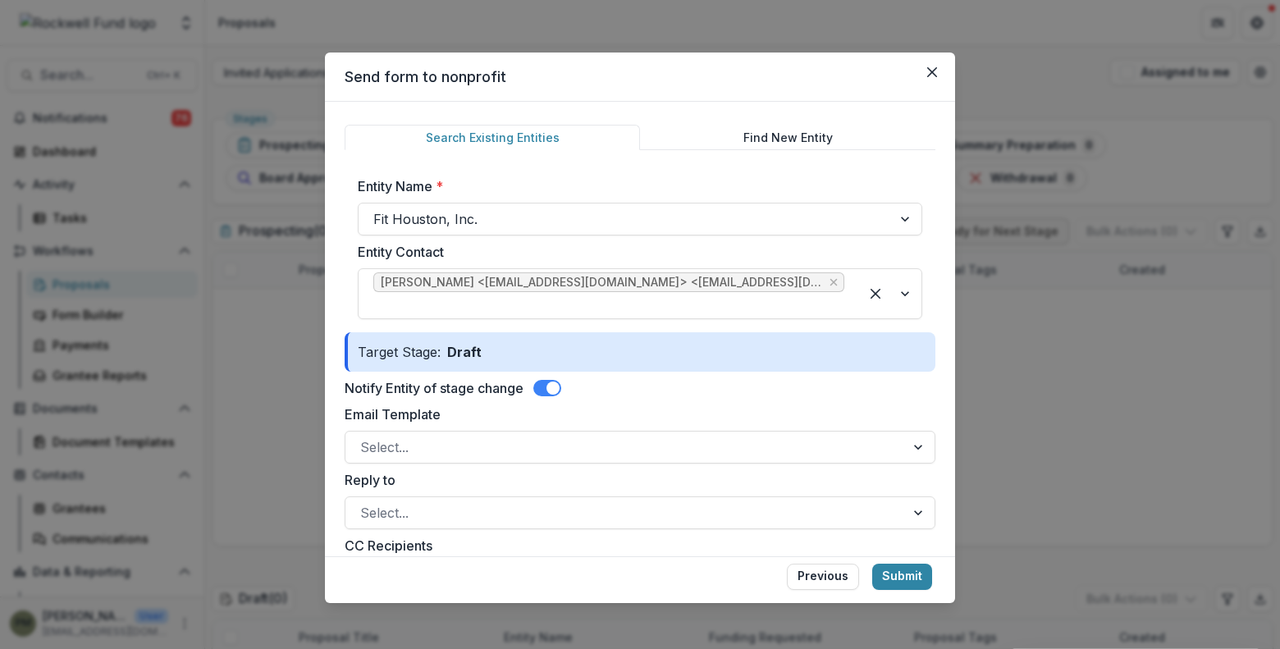
scroll to position [246, 0]
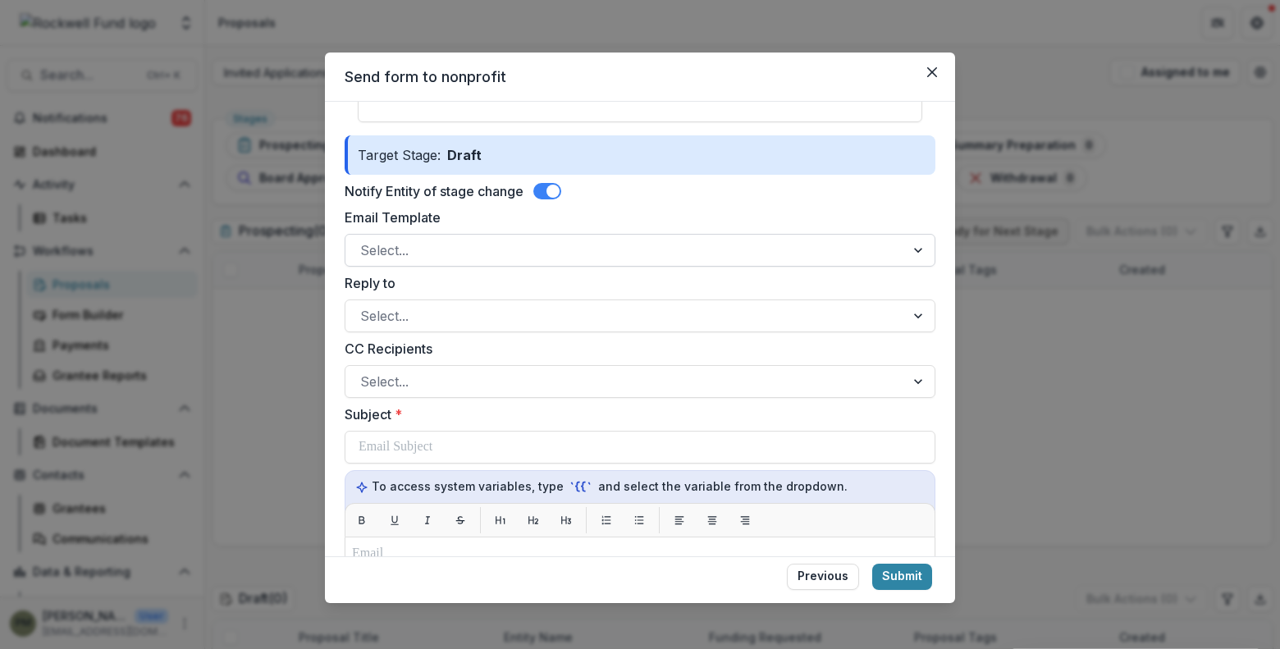
click at [624, 240] on div at bounding box center [625, 250] width 530 height 23
click at [676, 208] on label "Email Template" at bounding box center [635, 218] width 581 height 20
click at [364, 240] on input "Email Template" at bounding box center [362, 250] width 4 height 20
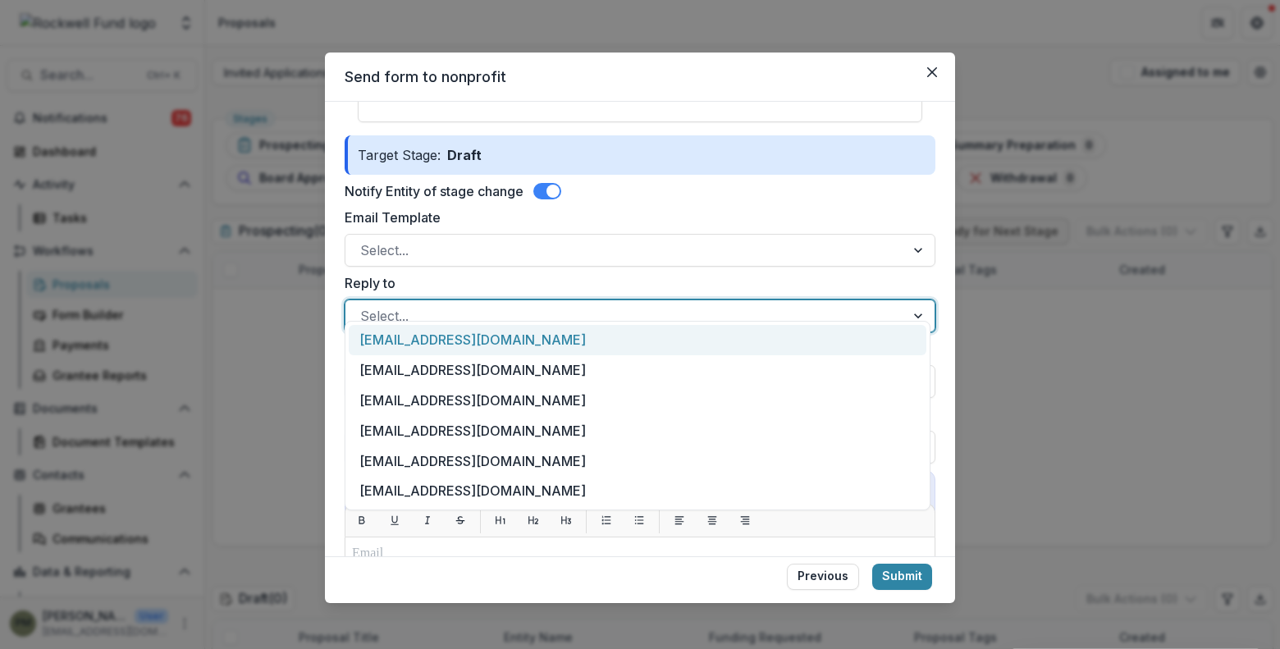
click at [611, 304] on div at bounding box center [625, 315] width 530 height 23
click at [624, 273] on label "Reply to" at bounding box center [635, 283] width 581 height 20
click at [364, 306] on input "Reply to" at bounding box center [362, 316] width 4 height 20
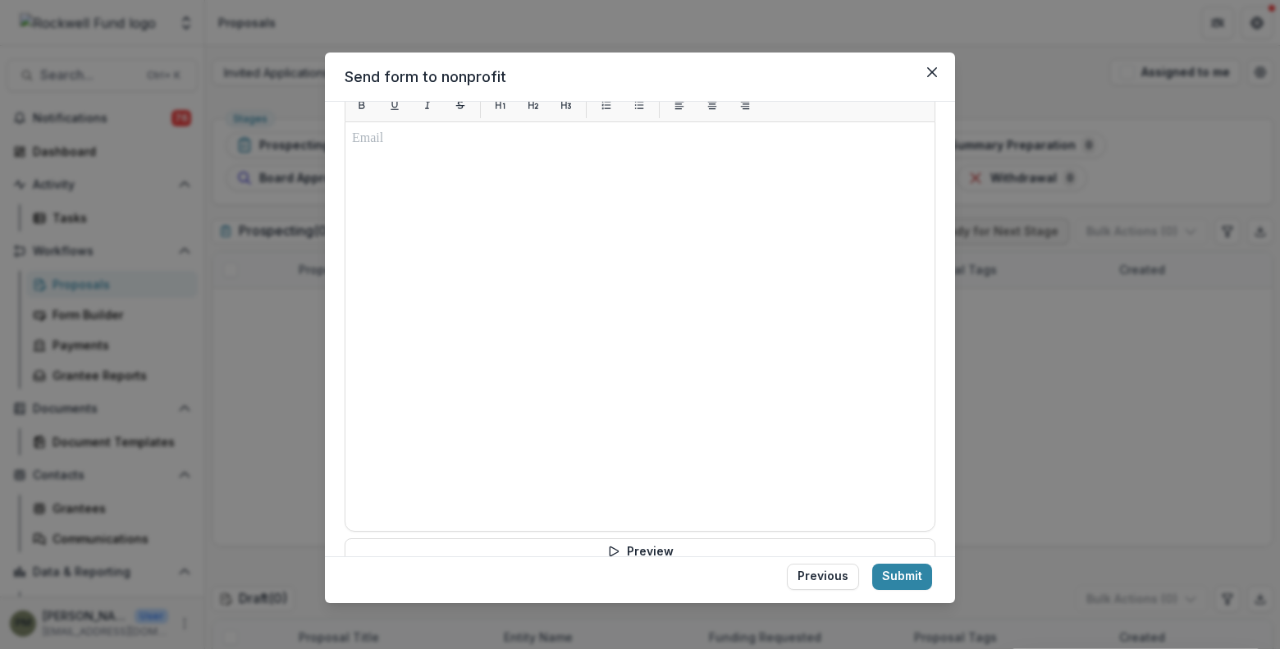
scroll to position [762, 0]
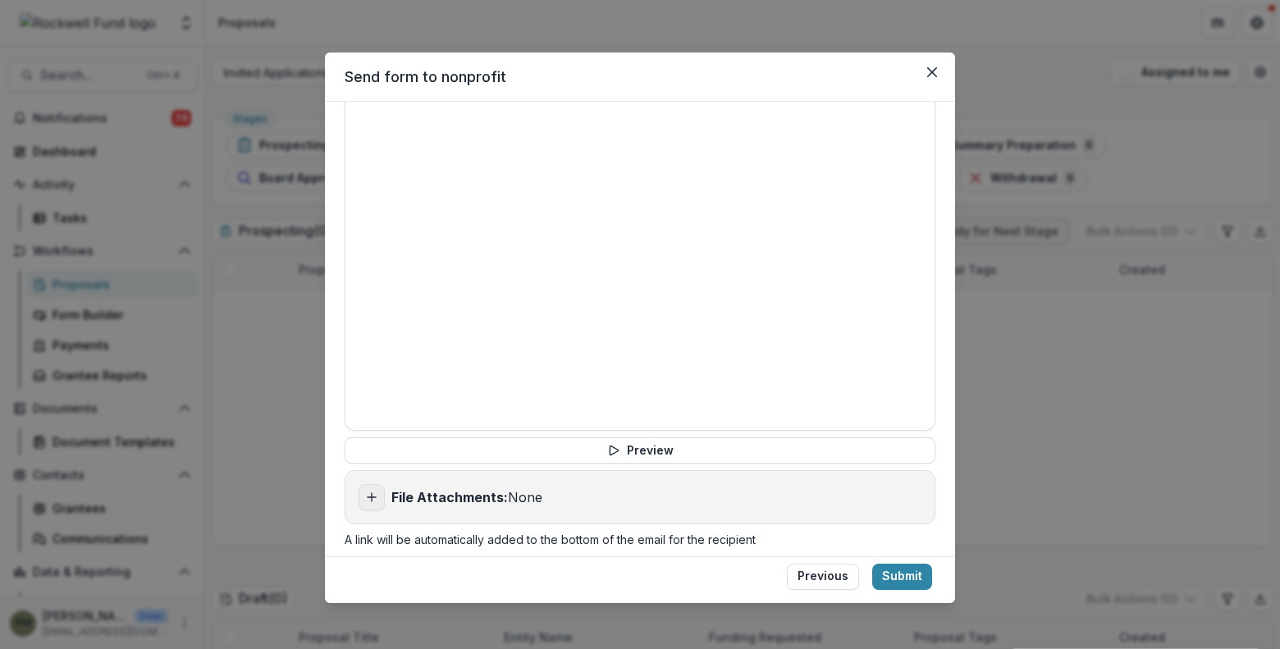
click at [376, 491] on icon "Add attachment" at bounding box center [371, 497] width 13 height 13
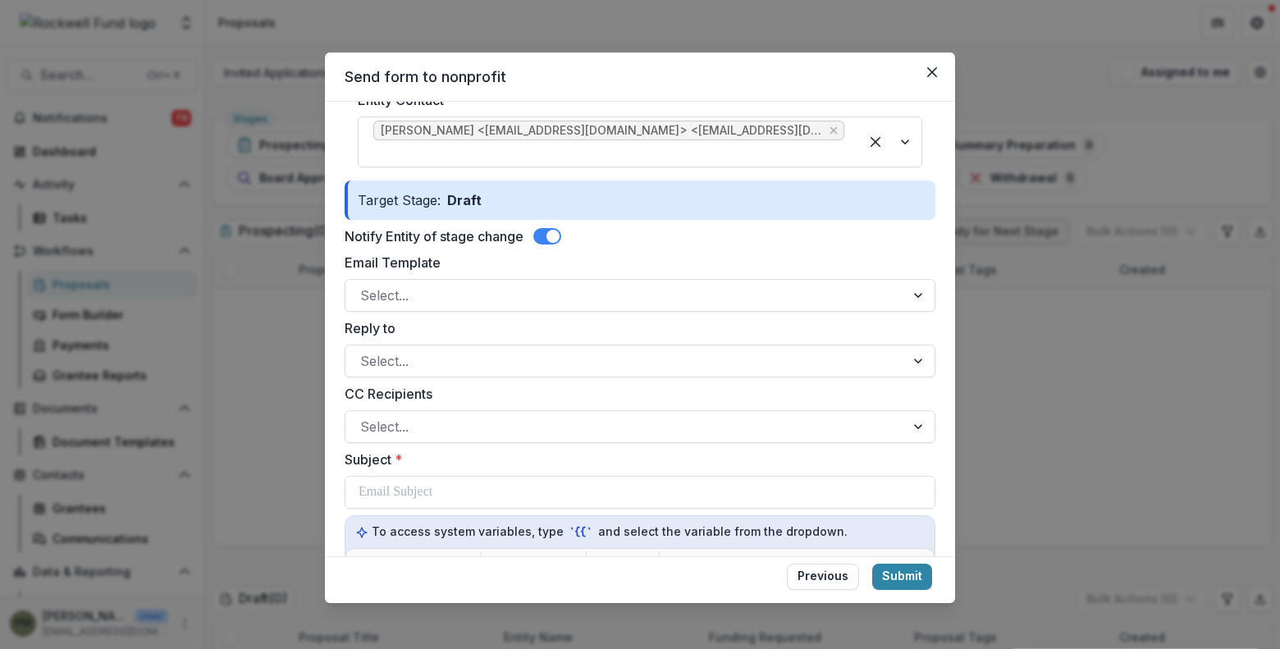
scroll to position [246, 0]
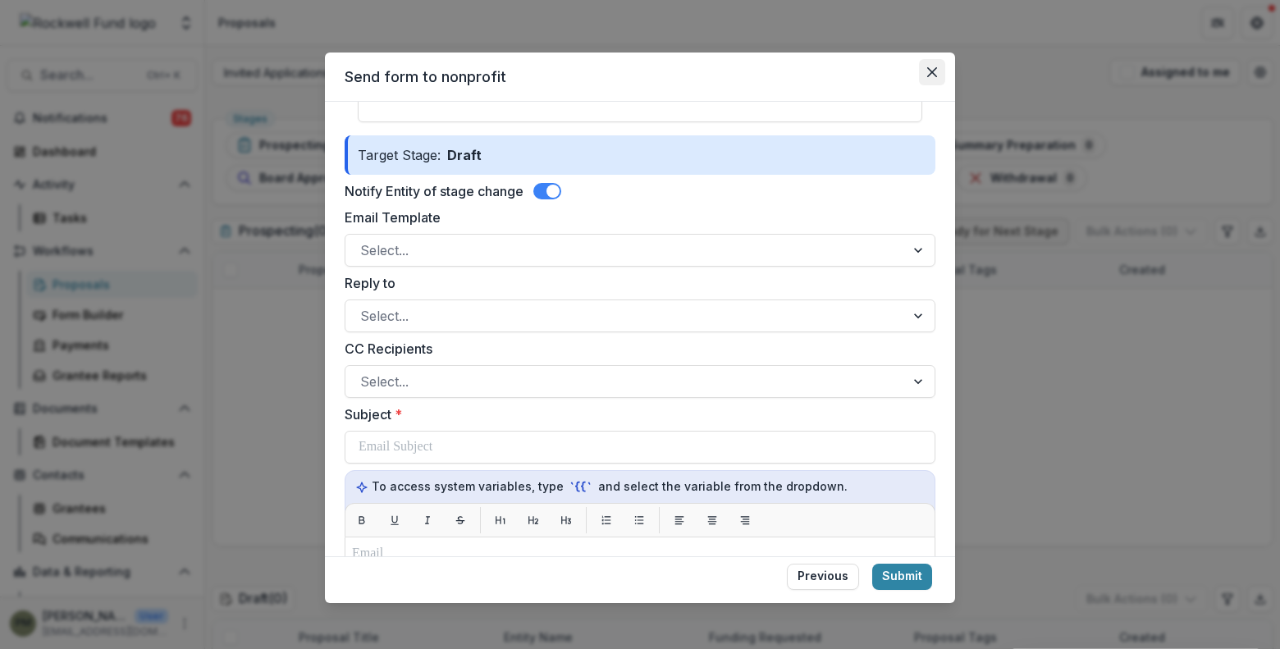
click at [936, 68] on icon "Close" at bounding box center [932, 72] width 10 height 10
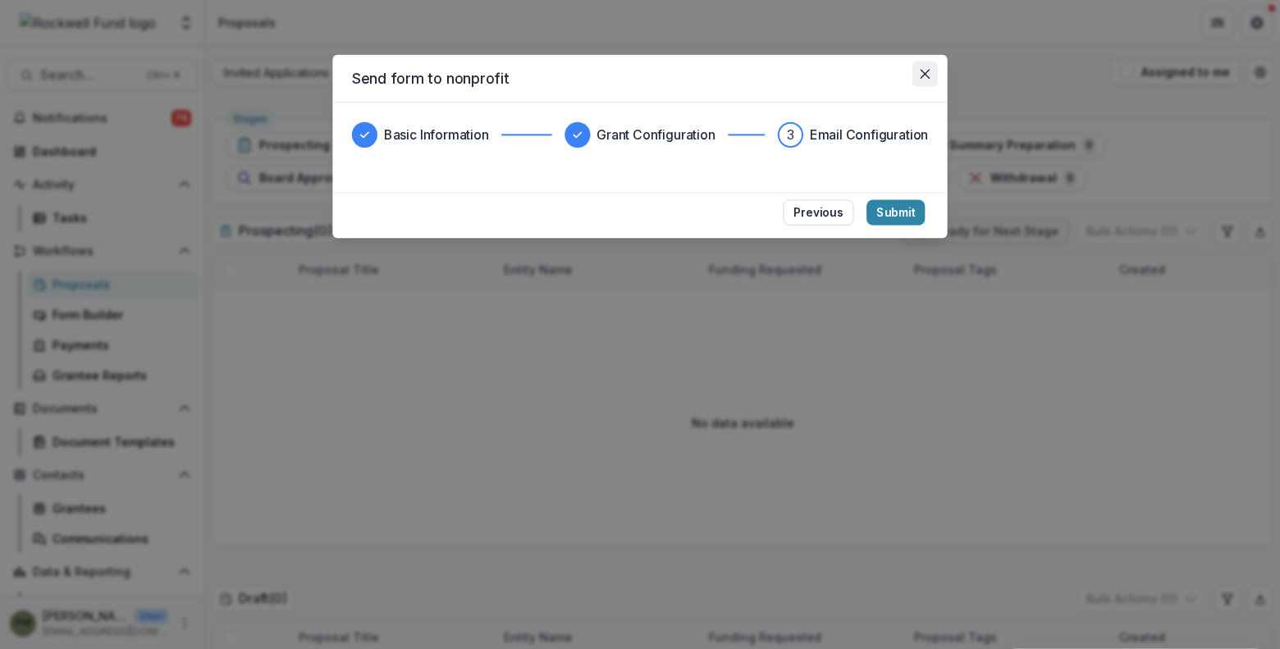
scroll to position [0, 0]
